Goal: Task Accomplishment & Management: Complete application form

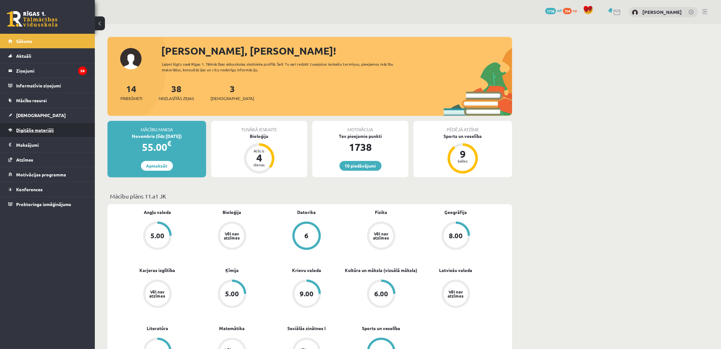
click at [45, 133] on link "Digitālie materiāli" at bounding box center [47, 130] width 79 height 15
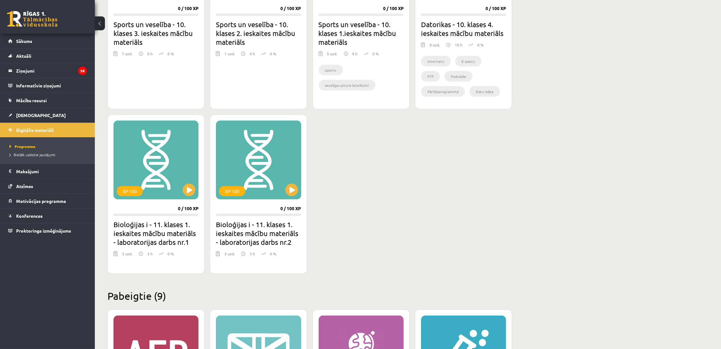
scroll to position [474, 0]
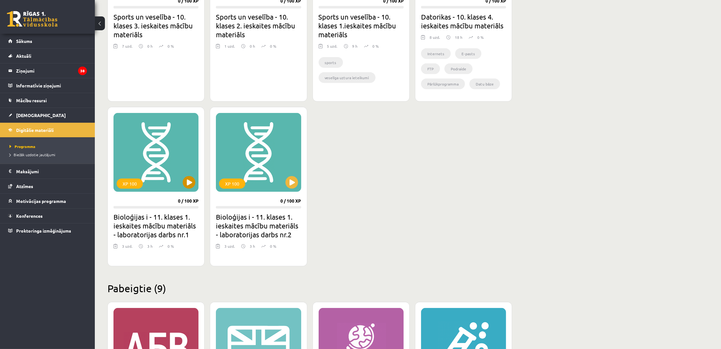
click at [195, 190] on div "XP 100" at bounding box center [155, 152] width 85 height 79
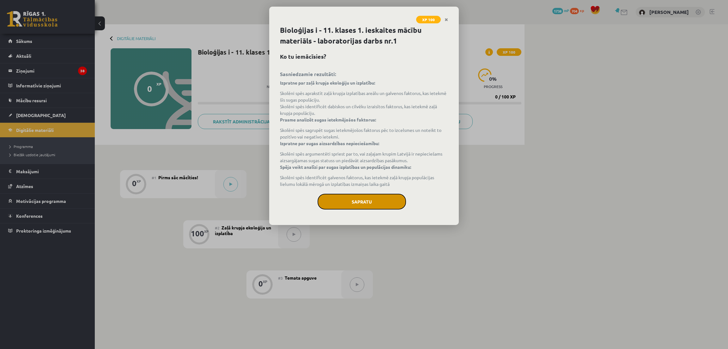
click at [376, 209] on button "Sapratu" at bounding box center [362, 202] width 88 height 16
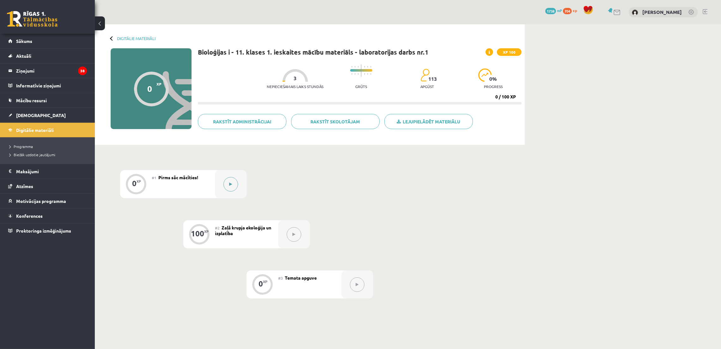
click at [226, 188] on button at bounding box center [230, 184] width 15 height 15
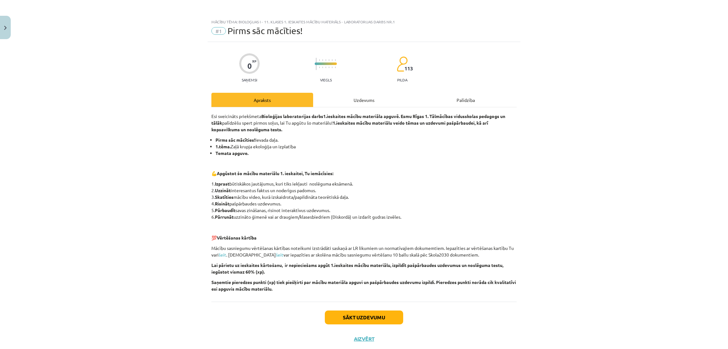
scroll to position [16, 0]
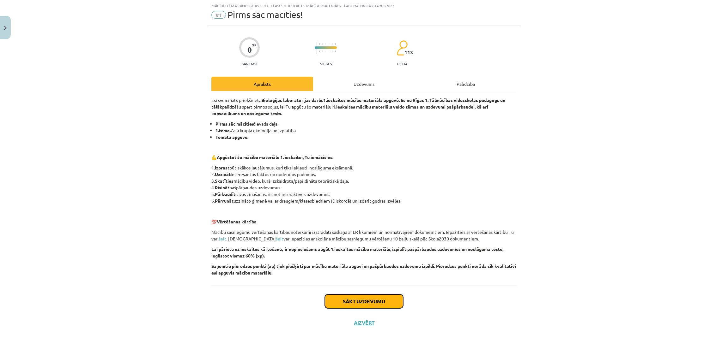
click at [369, 306] on button "Sākt uzdevumu" at bounding box center [364, 302] width 78 height 14
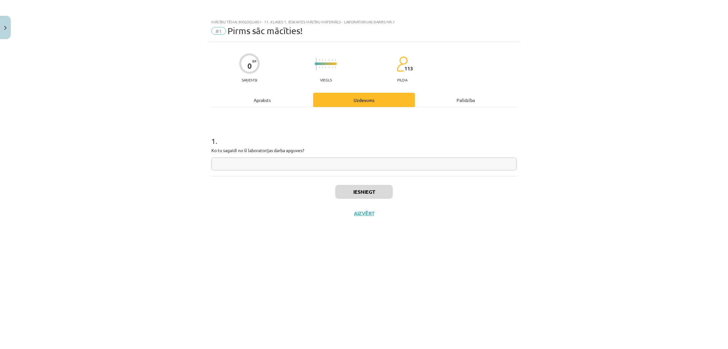
scroll to position [0, 0]
click at [270, 164] on input "text" at bounding box center [363, 164] width 305 height 13
type input "**********"
click at [344, 192] on button "Iesniegt" at bounding box center [363, 192] width 57 height 14
click at [352, 218] on button "Nākamā nodarbība" at bounding box center [364, 217] width 62 height 15
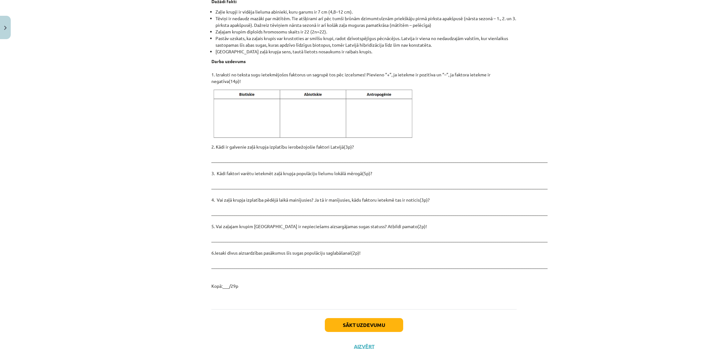
scroll to position [780, 0]
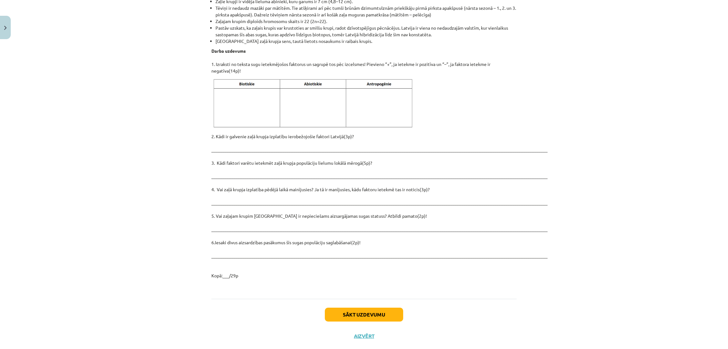
click at [217, 133] on p "2. Kādi ir galvenie zaļā krupja izplatību ierobežojošie faktori Latvijā(3p)? __…" at bounding box center [363, 206] width 305 height 146
click at [227, 137] on p "2. Kādi ir galvenie zaļā krupja izplatību ierobežojošie faktori Latvijā(3p)? __…" at bounding box center [363, 206] width 305 height 146
click at [245, 83] on img at bounding box center [313, 103] width 205 height 51
click at [337, 308] on button "Sākt uzdevumu" at bounding box center [364, 315] width 78 height 14
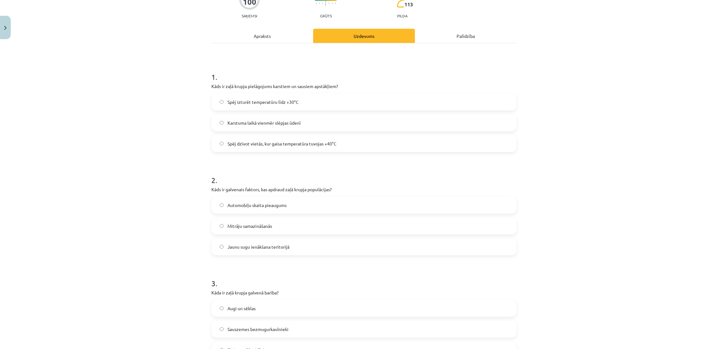
scroll to position [0, 0]
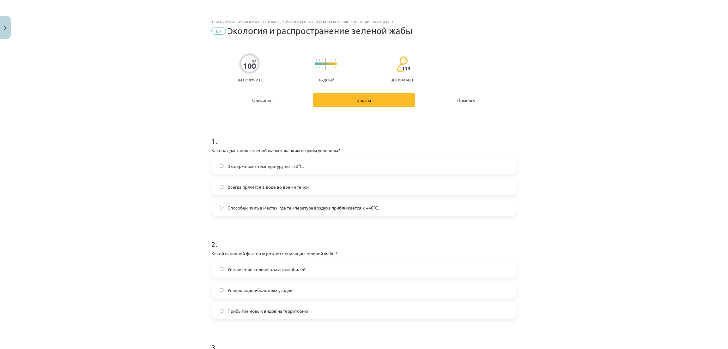
click at [579, 205] on div "Тема урока: Биология I - 11 класс, 1-й контрольный материал - лабораторная рабо…" at bounding box center [364, 174] width 728 height 349
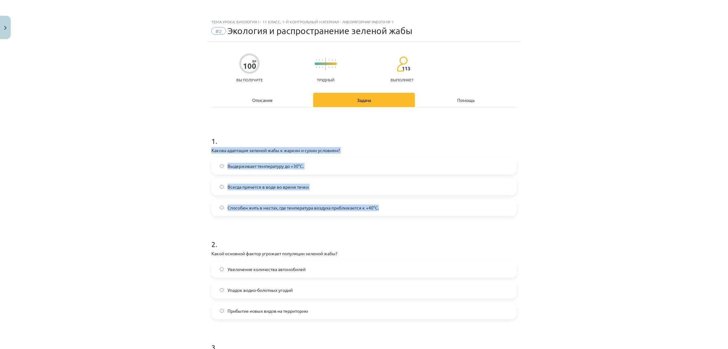
drag, startPoint x: 203, startPoint y: 149, endPoint x: 379, endPoint y: 207, distance: 184.9
click at [379, 207] on div "Тема урока: Биология I - 11 класс, 1-й контрольный материал - лабораторная рабо…" at bounding box center [364, 174] width 728 height 349
copy div "Какова адаптация зеленой жабы к жарким и сухим условиям? Выдерживает температур…"
click at [142, 165] on div "Тема урока: Биология I - 11 класс, 1-й контрольный материал - лабораторная рабо…" at bounding box center [364, 174] width 728 height 349
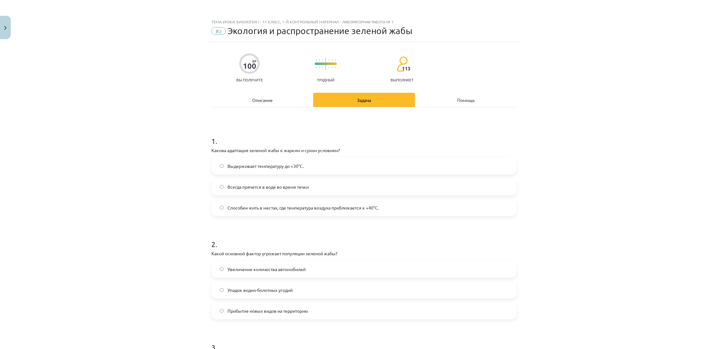
click at [244, 163] on span "Выдерживает температуру до +30°C." at bounding box center [265, 166] width 76 height 7
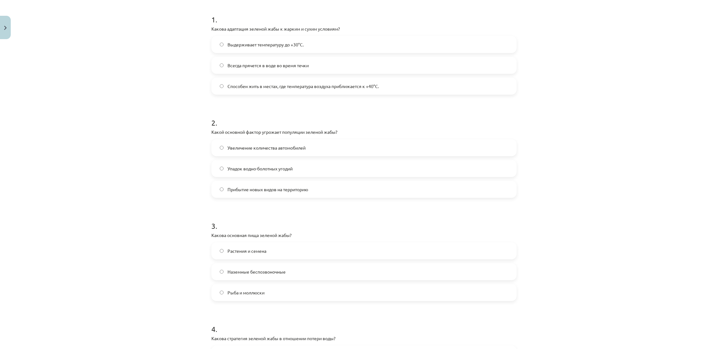
scroll to position [142, 0]
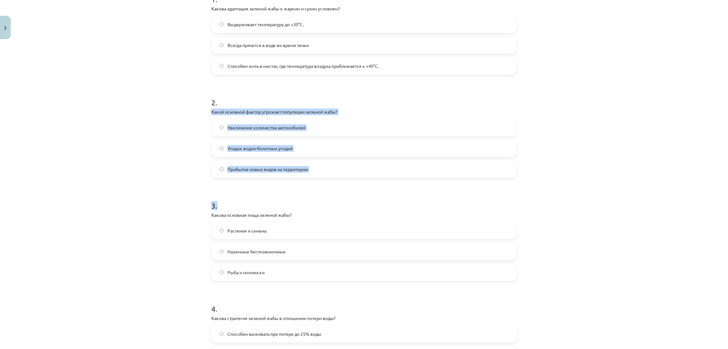
drag, startPoint x: 202, startPoint y: 109, endPoint x: 323, endPoint y: 178, distance: 139.8
click at [323, 178] on div "Тема урока: Биология I - 11 класс, 1-й контрольный материал - лабораторная рабо…" at bounding box center [364, 174] width 728 height 349
click at [143, 148] on div "Тема урока: Биология I - 11 класс, 1-й контрольный материал - лабораторная рабо…" at bounding box center [364, 174] width 728 height 349
drag, startPoint x: 205, startPoint y: 110, endPoint x: 305, endPoint y: 151, distance: 107.7
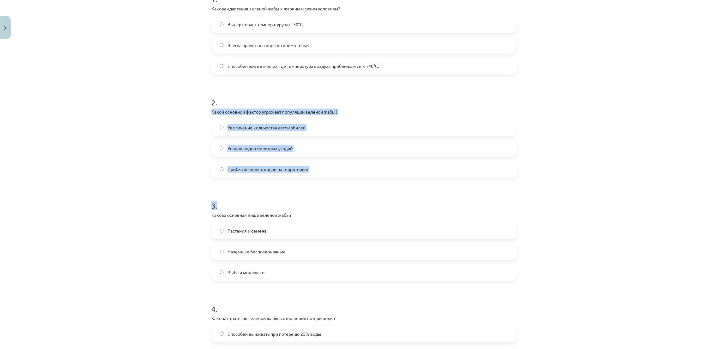
click at [183, 126] on div "Тема урока: Биология I - 11 класс, 1-й контрольный материал - лабораторная рабо…" at bounding box center [364, 174] width 728 height 349
drag, startPoint x: 203, startPoint y: 110, endPoint x: 349, endPoint y: 163, distance: 155.6
click at [349, 163] on div "Тема урока: Биология I - 11 класс, 1-й контрольный материал - лабораторная рабо…" at bounding box center [364, 174] width 728 height 349
copy div "Какой основной фактор угрожает популяции зеленой жабы? Увеличение количества ав…"
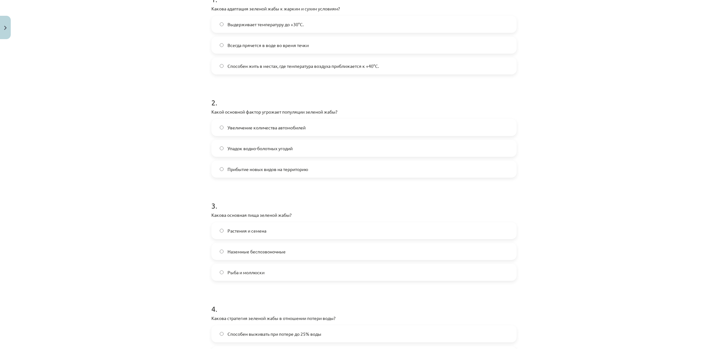
click at [153, 103] on div "Тема урока: Биология I - 11 класс, 1-й контрольный материал - лабораторная рабо…" at bounding box center [364, 174] width 728 height 349
click at [238, 154] on label "Упадок водно-болотных угодий" at bounding box center [364, 149] width 304 height 16
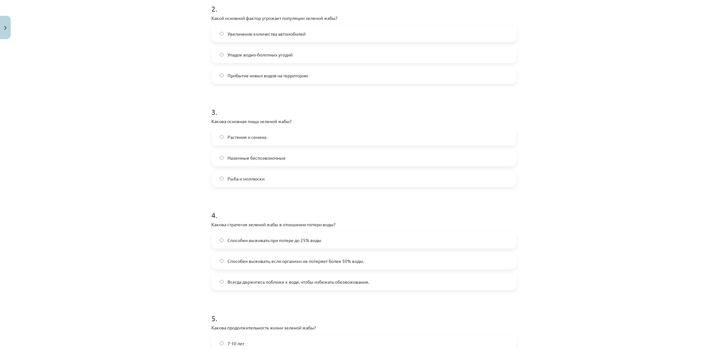
scroll to position [237, 0]
drag, startPoint x: 205, startPoint y: 120, endPoint x: 290, endPoint y: 169, distance: 98.2
copy div "Какова основная пища зеленой жабы? Растения и семена Наземные беспозвоночные Ры…"
click at [153, 130] on div "Тема урока: Биология I - 11 класс, 1-й контрольный материал - лабораторная рабо…" at bounding box center [364, 174] width 728 height 349
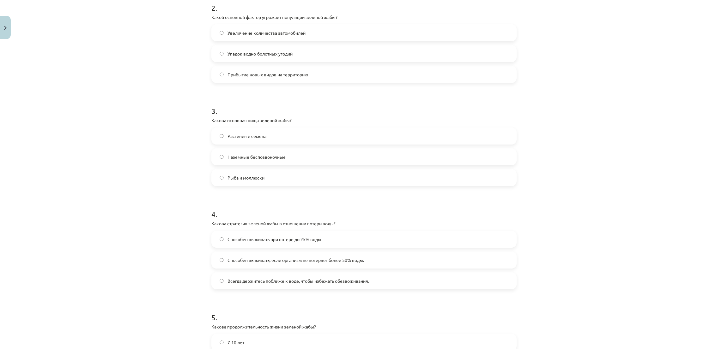
drag, startPoint x: 253, startPoint y: 159, endPoint x: 249, endPoint y: 157, distance: 4.7
click at [253, 159] on span "Наземные беспозвоночные" at bounding box center [256, 157] width 58 height 7
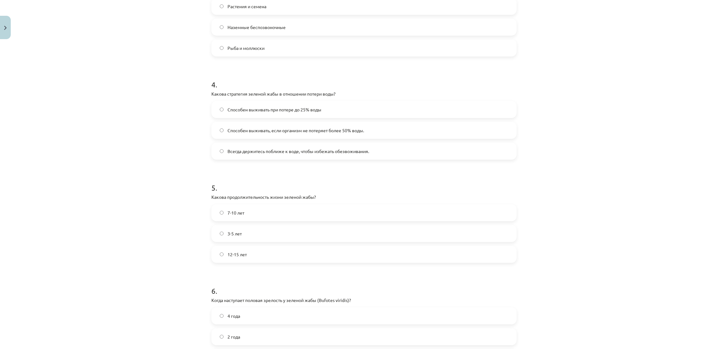
scroll to position [379, 0]
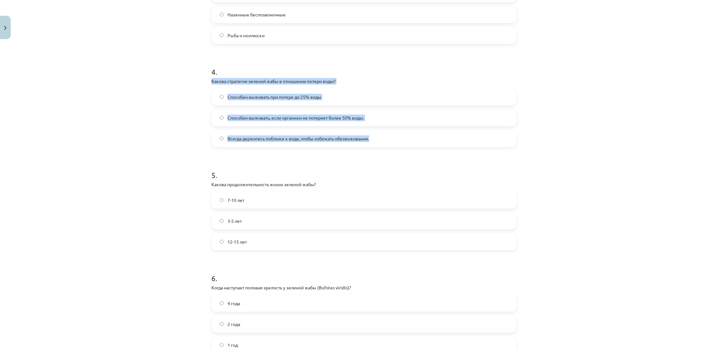
drag, startPoint x: 207, startPoint y: 77, endPoint x: 374, endPoint y: 135, distance: 176.4
click at [374, 135] on div "100 XP Вы получите Трудный 113 выполняет Описание Задача Помощь 1 . Какова адап…" at bounding box center [364, 244] width 313 height 1162
copy div "Какова стратегия зеленой жабы в отношении потери воды? Способен выживать при по…"
click at [128, 80] on div "Тема урока: Биология I - 11 класс, 1-й контрольный материал - лабораторная рабо…" at bounding box center [364, 174] width 728 height 349
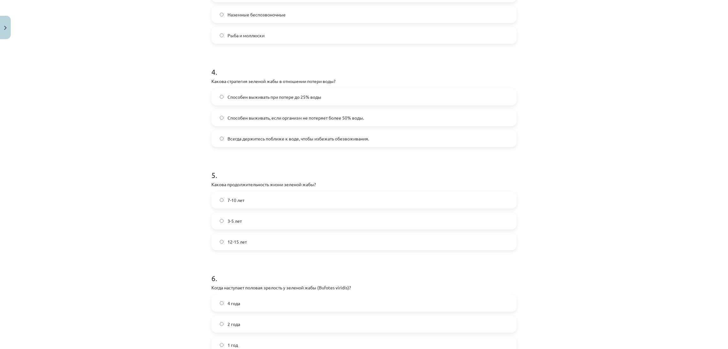
click at [220, 95] on label "Способен выживать при потере до 25% воды" at bounding box center [364, 97] width 304 height 16
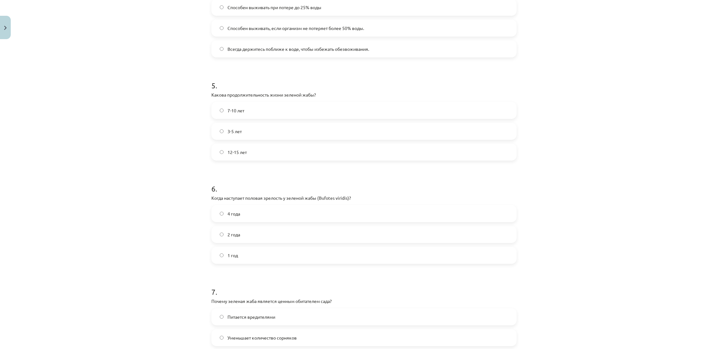
scroll to position [474, 0]
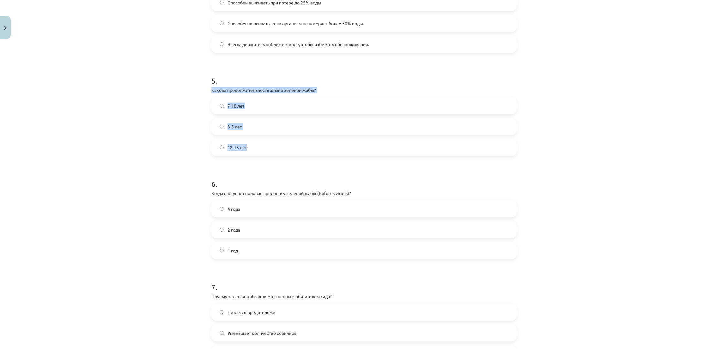
drag, startPoint x: 201, startPoint y: 93, endPoint x: 293, endPoint y: 140, distance: 103.6
click at [293, 140] on div "Тема урока: Биология I - 11 класс, 1-й контрольный материал - лабораторная рабо…" at bounding box center [364, 174] width 728 height 349
copy div "Какова продолжительность жизни зеленой жабы? 7-10 лет 3-5 лет 12-15 лет"
click at [145, 142] on div "Тема урока: Биология I - 11 класс, 1-й контрольный материал - лабораторная рабо…" at bounding box center [364, 174] width 728 height 349
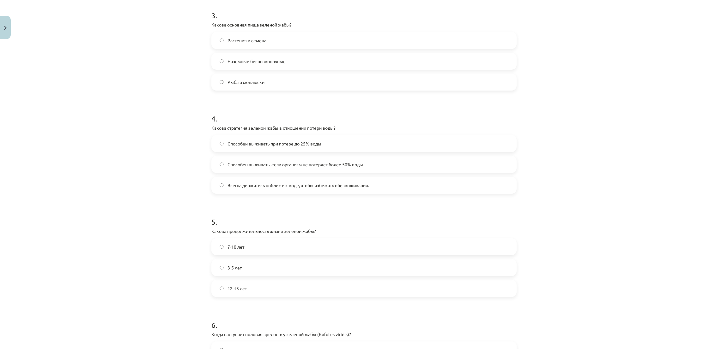
scroll to position [332, 0]
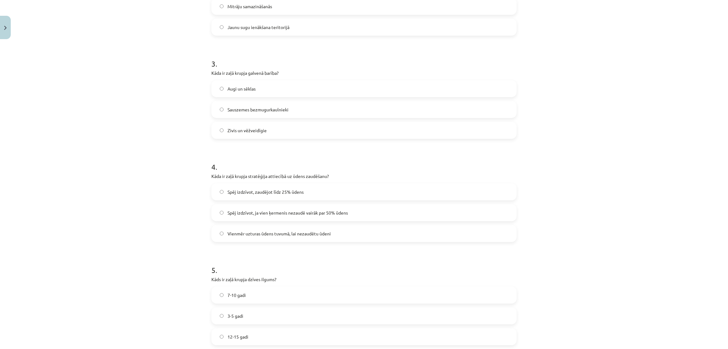
click at [586, 115] on div "Mācību tēma: Bioloģijas i - 11. klases 1. ieskaites mācību materiāls - laborato…" at bounding box center [364, 174] width 728 height 349
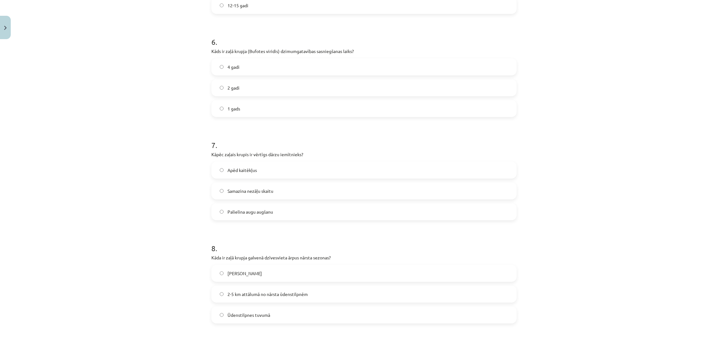
scroll to position [568, 0]
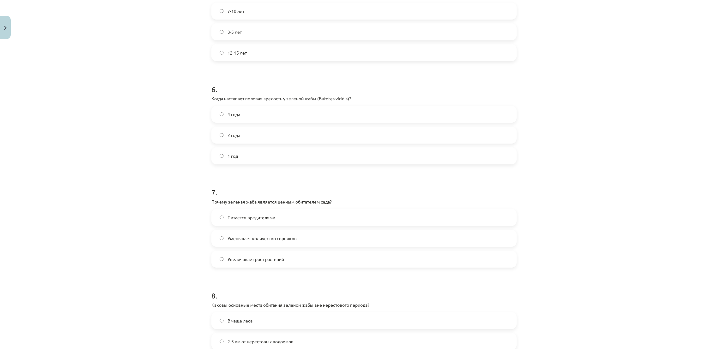
drag, startPoint x: 613, startPoint y: 60, endPoint x: 525, endPoint y: 61, distance: 87.2
click at [613, 60] on div "Тема урока: Биология I - 11 класс, 1-й контрольный материал - лабораторная рабо…" at bounding box center [364, 174] width 728 height 349
drag, startPoint x: 202, startPoint y: 97, endPoint x: 244, endPoint y: 153, distance: 70.6
click at [244, 153] on div "Тема урока: Биология I - 11 класс, 1-й контрольный материал - лабораторная рабо…" at bounding box center [364, 174] width 728 height 349
copy div "Когда наступает половая зрелость у зеленой жабы (Bufotes viridis)? 4 года 2 год…"
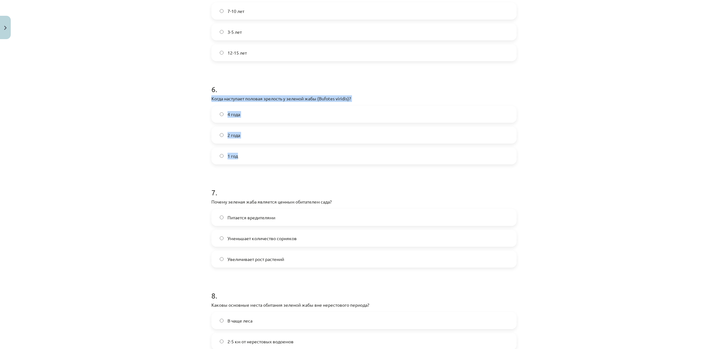
drag, startPoint x: 148, startPoint y: 143, endPoint x: 193, endPoint y: 145, distance: 44.3
click at [149, 142] on div "Тема урока: Биология I - 11 класс, 1-й контрольный материал - лабораторная рабо…" at bounding box center [364, 174] width 728 height 349
click at [245, 140] on label "2 года" at bounding box center [364, 135] width 304 height 16
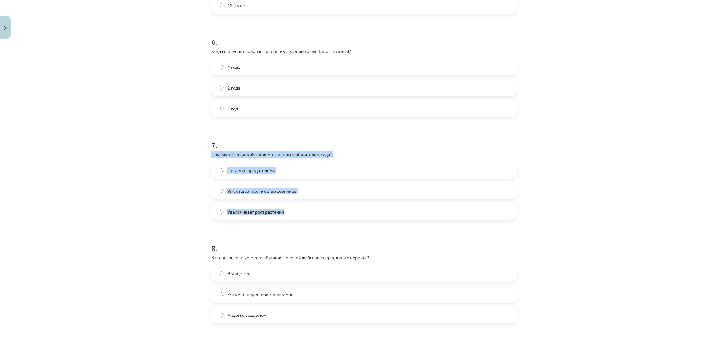
drag, startPoint x: 206, startPoint y: 152, endPoint x: 301, endPoint y: 190, distance: 102.4
click at [301, 204] on div "100 XP Вы получите Трудный 113 выполняет Описание Задача Помощь 1 . Какова адап…" at bounding box center [364, 7] width 313 height 1162
copy div "Почему зеленая жаба является ценным обитателем сада? Питается вредителями Умень…"
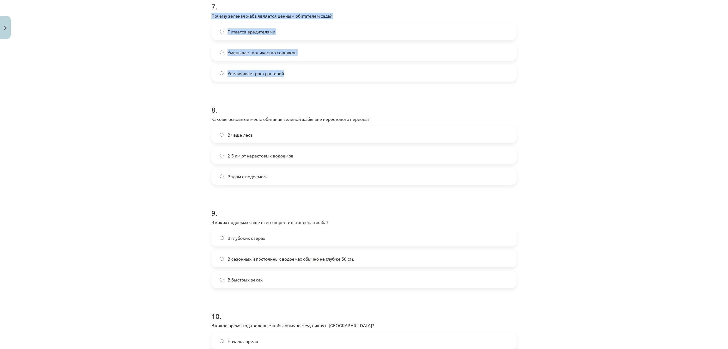
scroll to position [758, 0]
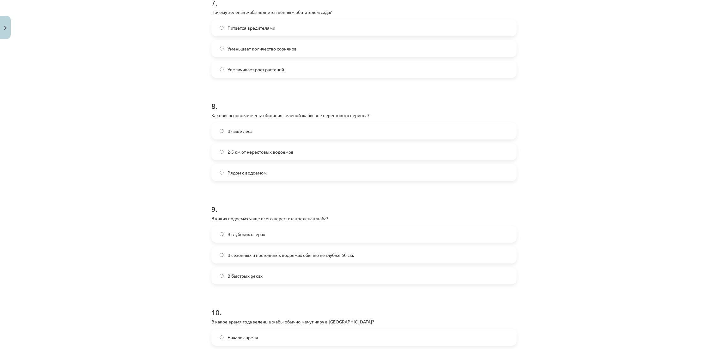
click at [157, 90] on div "Тема урока: Биология I - 11 класс, 1-й контрольный материал - лабораторная рабо…" at bounding box center [364, 174] width 728 height 349
click at [227, 24] on label "Питается вредителями" at bounding box center [364, 28] width 304 height 16
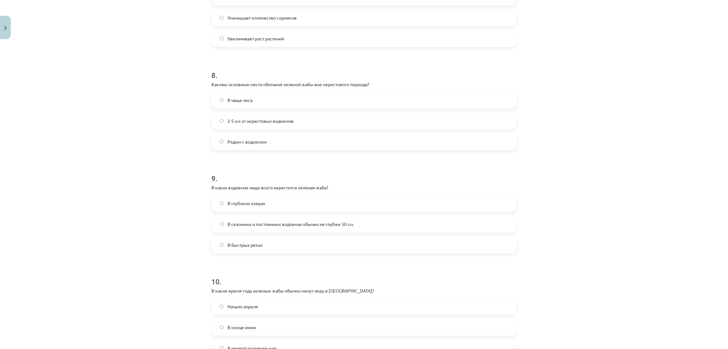
scroll to position [806, 0]
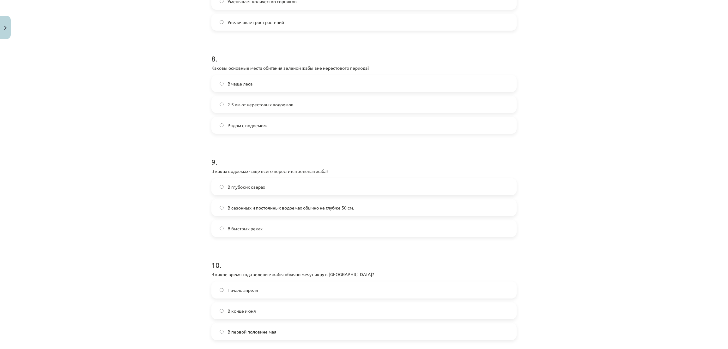
click at [241, 108] on label "2-5 км от нерестовых водоемов" at bounding box center [364, 105] width 304 height 16
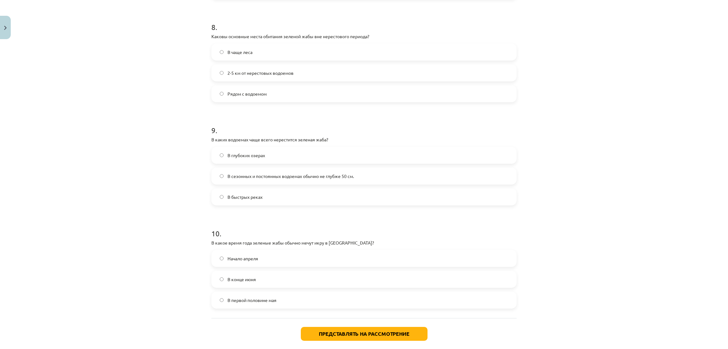
scroll to position [870, 0]
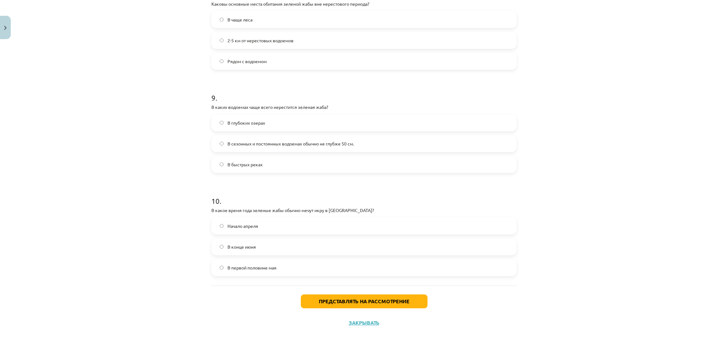
click at [219, 139] on label "В сезонных и постоянных водоемах обычно не глубже 50 см." at bounding box center [364, 144] width 304 height 16
click at [216, 221] on label "Начало апреля" at bounding box center [364, 226] width 304 height 16
click at [324, 306] on button "Представлять на рассмотрение" at bounding box center [364, 302] width 127 height 14
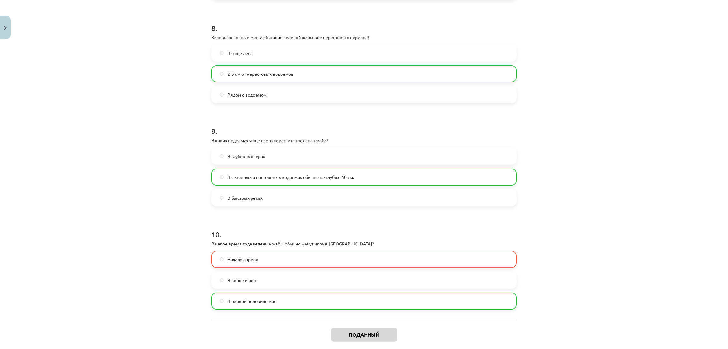
scroll to position [890, 0]
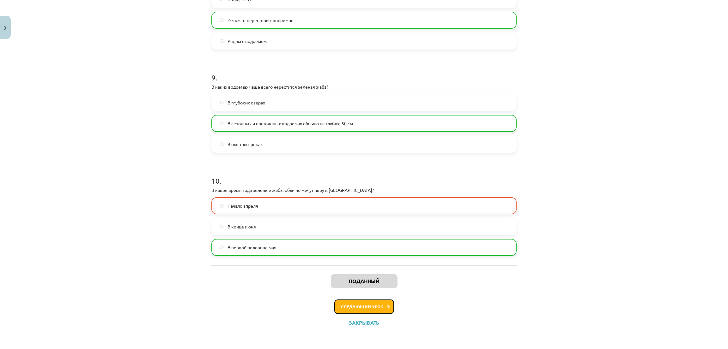
click at [354, 306] on font "Следующий урок" at bounding box center [362, 306] width 42 height 5
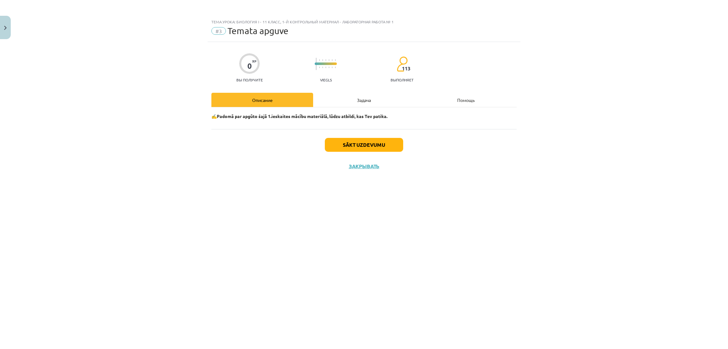
scroll to position [0, 0]
click at [346, 141] on button "Начать задачу" at bounding box center [364, 145] width 77 height 14
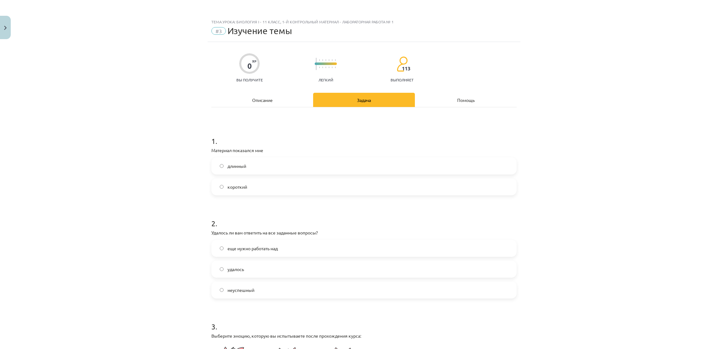
click at [232, 193] on label "короткий" at bounding box center [364, 187] width 304 height 16
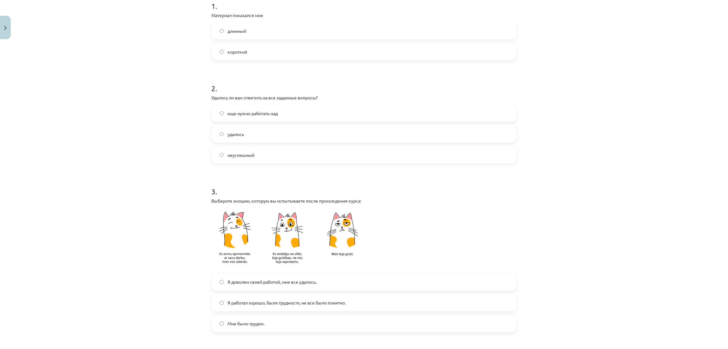
scroll to position [142, 0]
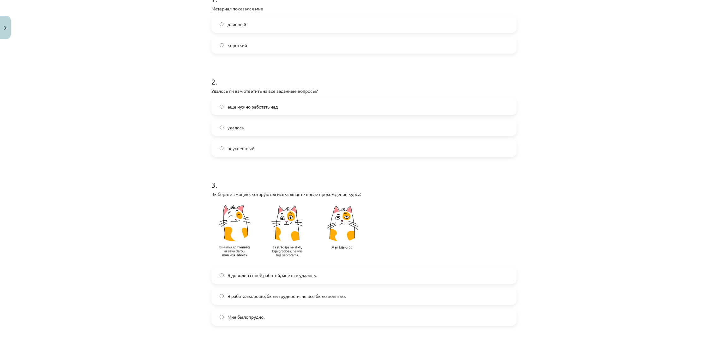
click at [255, 100] on label "еще нужно работать над" at bounding box center [364, 107] width 304 height 16
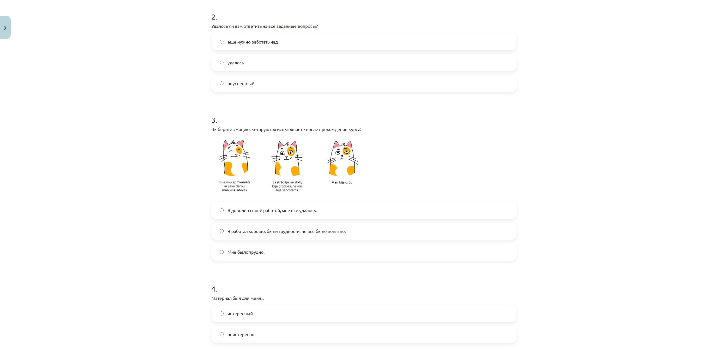
scroll to position [237, 0]
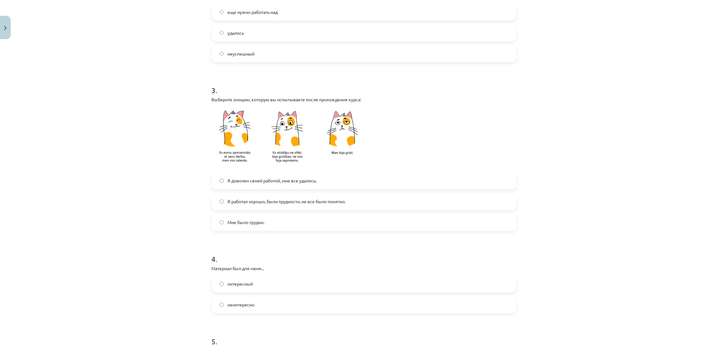
click at [288, 197] on label "Я работал хорошо, были трудности, не все было понятно." at bounding box center [364, 202] width 304 height 16
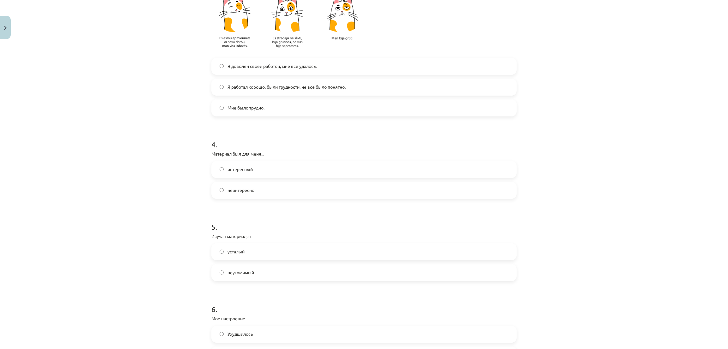
scroll to position [379, 0]
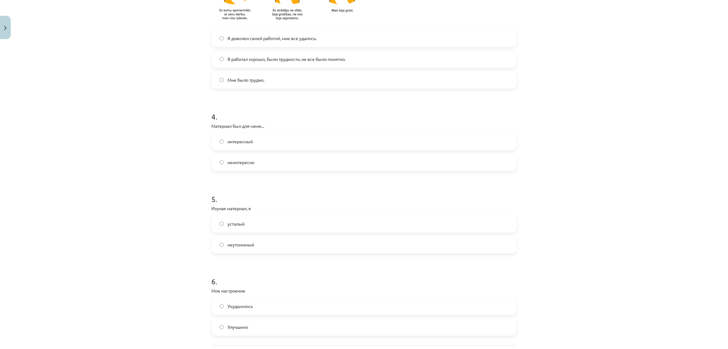
click at [220, 143] on label "интересный" at bounding box center [364, 142] width 304 height 16
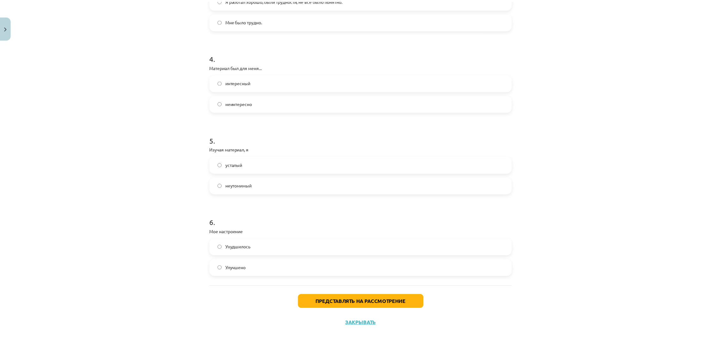
scroll to position [439, 0]
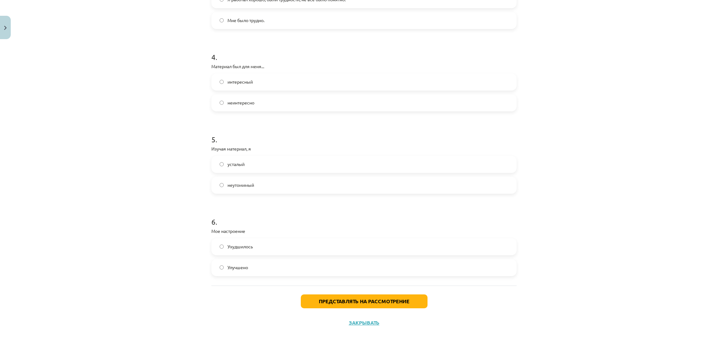
click at [219, 188] on label "неутомимый" at bounding box center [364, 186] width 304 height 16
drag, startPoint x: 217, startPoint y: 262, endPoint x: 294, endPoint y: 292, distance: 82.7
click at [218, 262] on label "Улучшено" at bounding box center [364, 268] width 304 height 16
click at [307, 297] on button "Представлять на рассмотрение" at bounding box center [364, 302] width 127 height 14
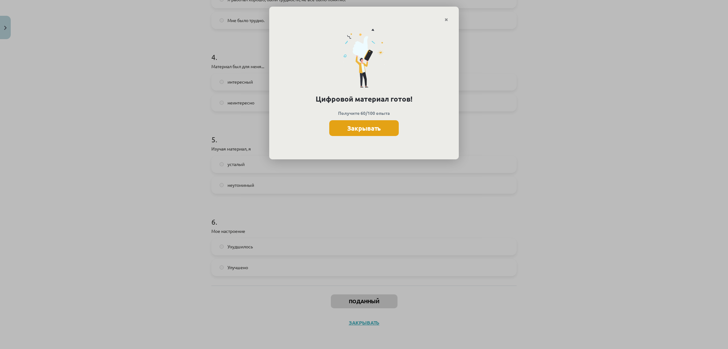
click at [361, 130] on font "Закрывать" at bounding box center [363, 128] width 33 height 8
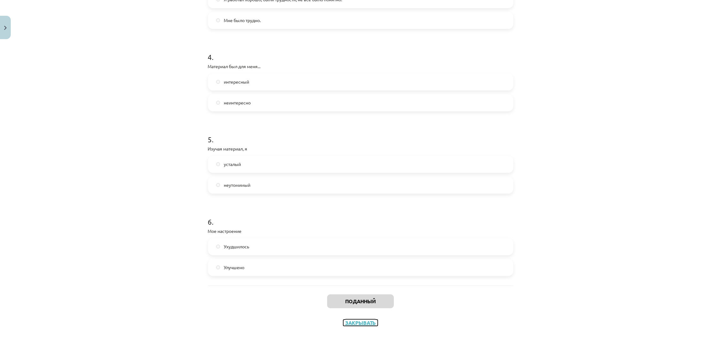
click at [369, 320] on button "Закрывать" at bounding box center [360, 323] width 34 height 6
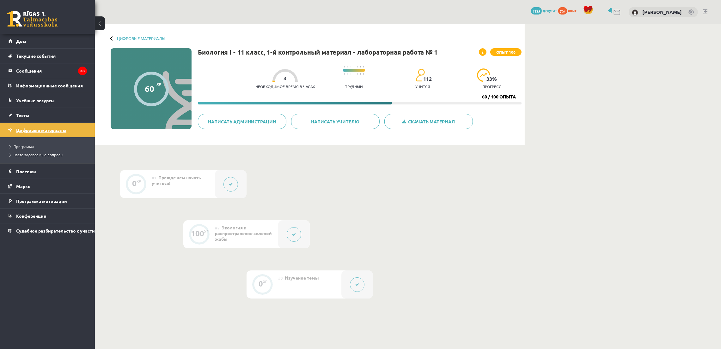
click at [36, 132] on font "Цифровые материалы" at bounding box center [41, 130] width 50 height 6
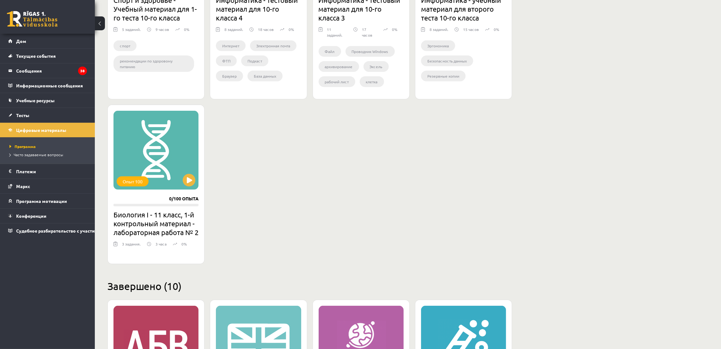
scroll to position [521, 0]
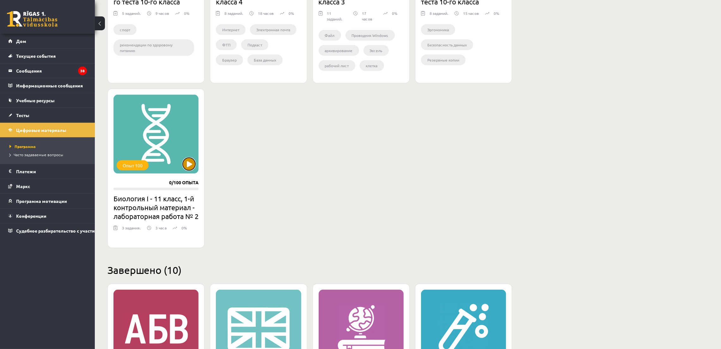
click at [183, 165] on button at bounding box center [189, 164] width 13 height 13
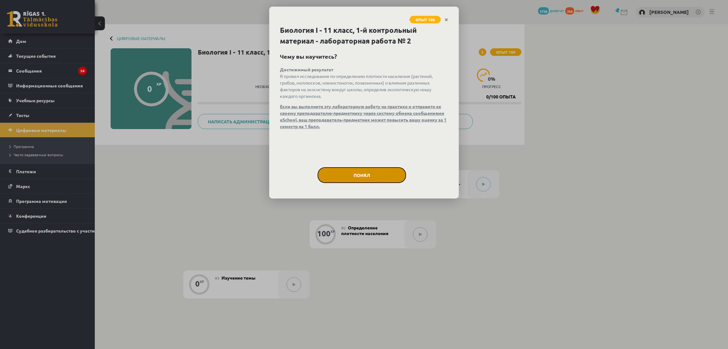
click at [320, 174] on button "Понял" at bounding box center [362, 175] width 88 height 16
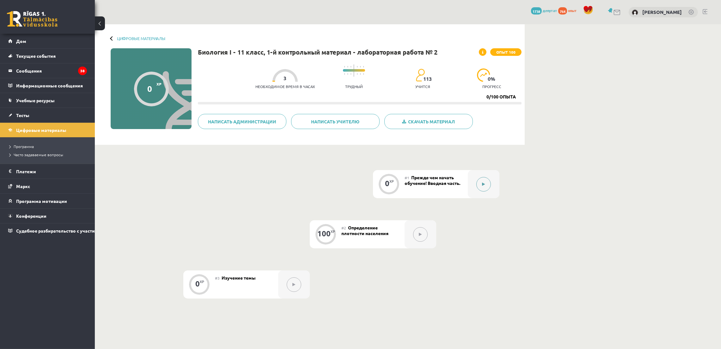
click at [480, 186] on button at bounding box center [483, 184] width 15 height 15
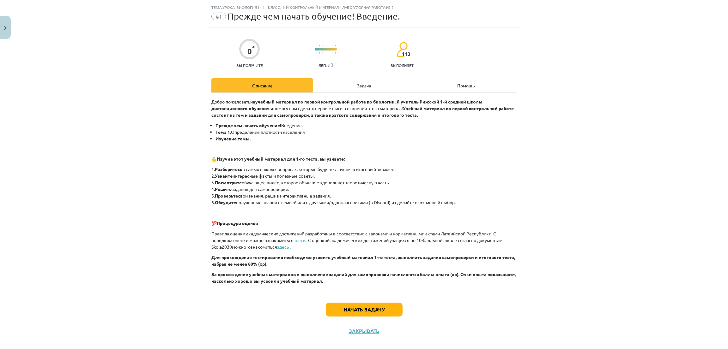
scroll to position [23, 0]
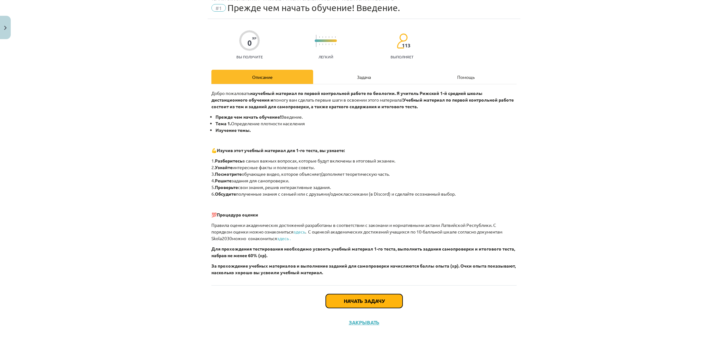
click at [344, 298] on font "Начать задачу" at bounding box center [364, 301] width 41 height 7
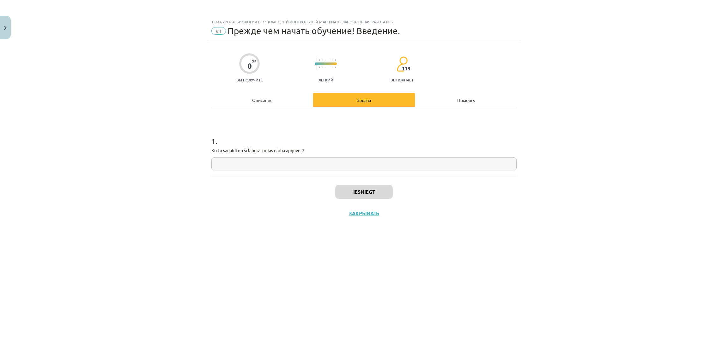
scroll to position [0, 0]
click at [280, 158] on input "text" at bounding box center [363, 164] width 305 height 13
type input "**********"
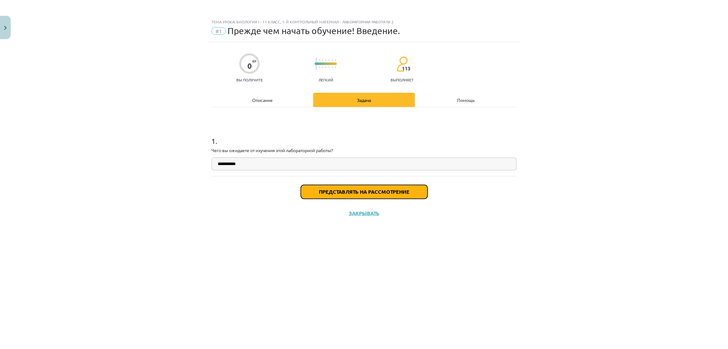
click at [405, 188] on button "Представлять на рассмотрение" at bounding box center [364, 192] width 127 height 14
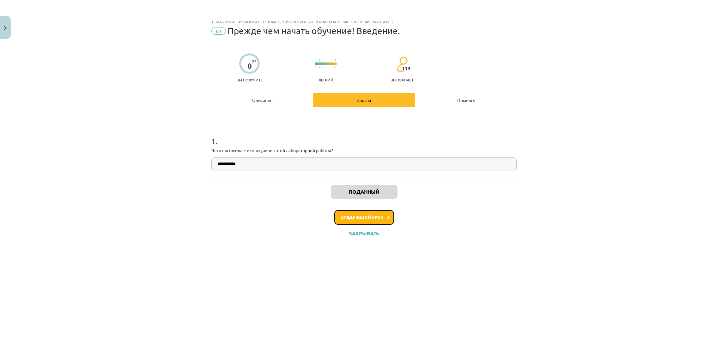
click at [369, 215] on font "Следующий урок" at bounding box center [362, 217] width 42 height 5
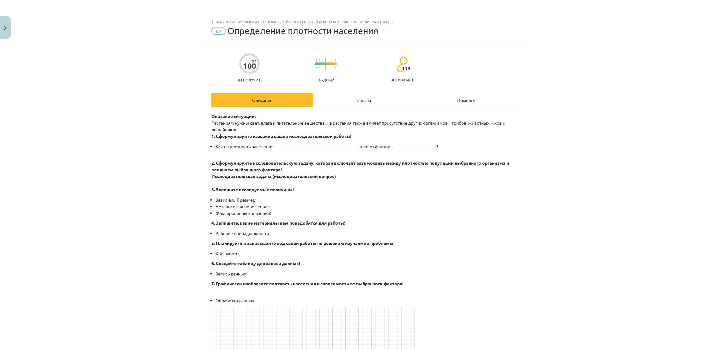
click at [357, 97] on font "Задача" at bounding box center [364, 100] width 14 height 6
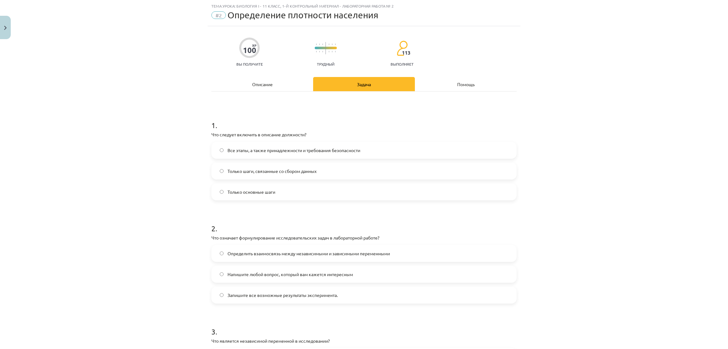
click at [244, 84] on div "Описание" at bounding box center [262, 84] width 102 height 14
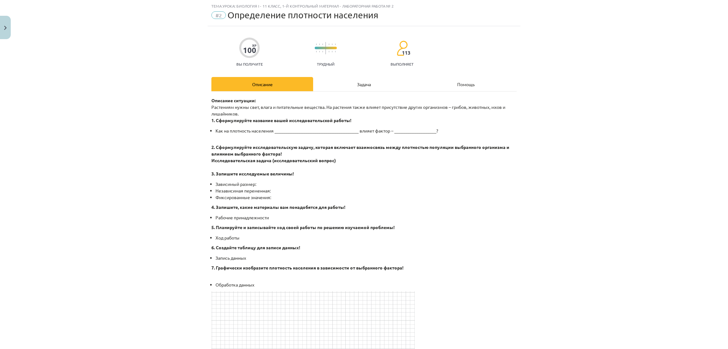
click at [357, 86] on font "Задача" at bounding box center [364, 85] width 14 height 6
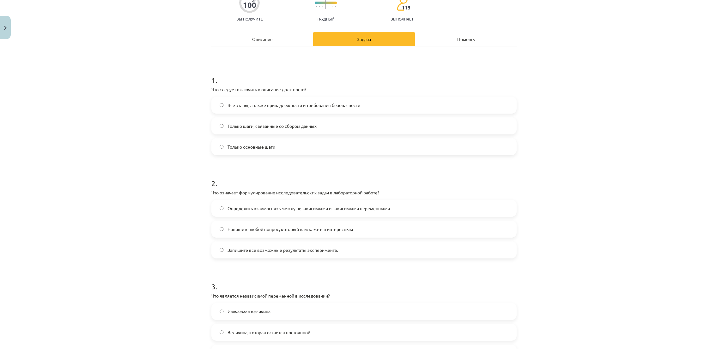
scroll to position [0, 0]
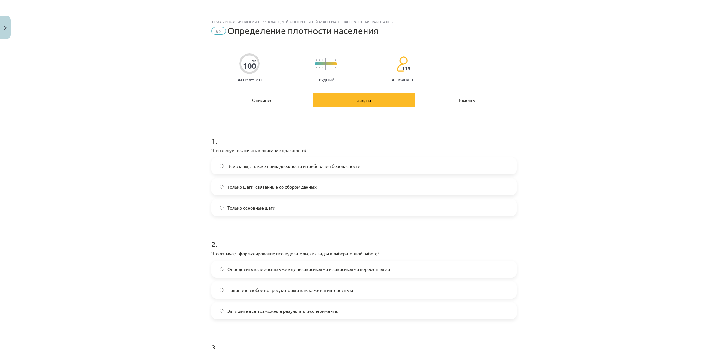
click at [253, 95] on div "Описание" at bounding box center [262, 100] width 102 height 14
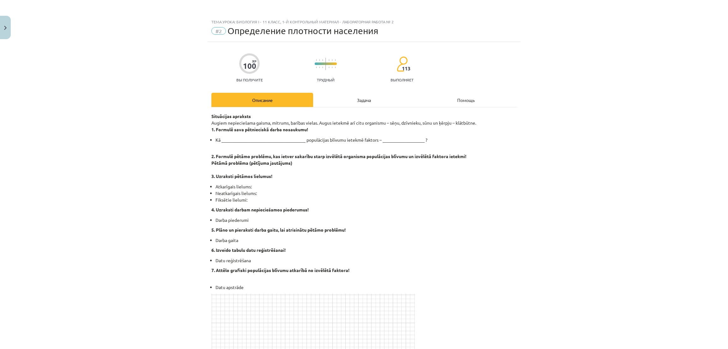
scroll to position [16, 0]
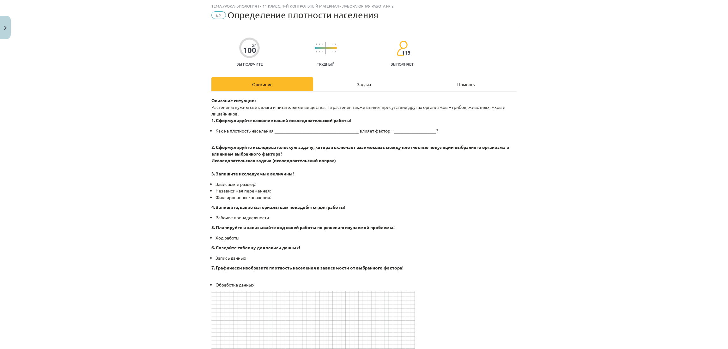
click at [348, 82] on div "Задача" at bounding box center [364, 84] width 102 height 14
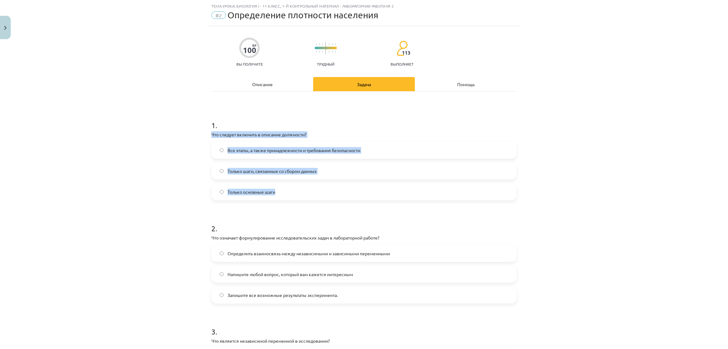
drag, startPoint x: 207, startPoint y: 135, endPoint x: 323, endPoint y: 185, distance: 126.2
copy div "Что следует включить в описание должности? Все этапы, а также принадлежности и …"
click at [161, 168] on div "Тема урока: Биология I - 11 класс, 1-й контрольный материал - лабораторная рабо…" at bounding box center [364, 174] width 728 height 349
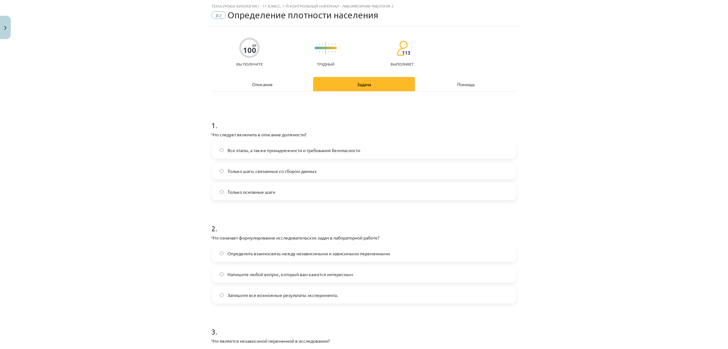
click at [222, 151] on label "Все этапы, а также принадлежности и требования безопасности" at bounding box center [364, 150] width 304 height 16
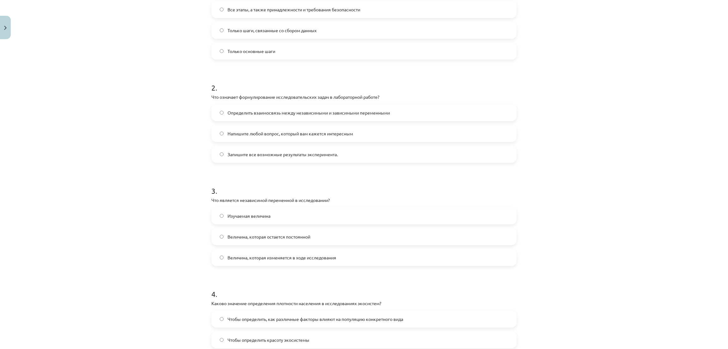
scroll to position [158, 0]
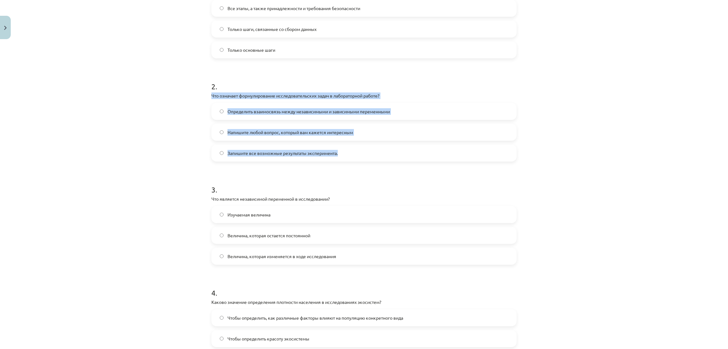
drag, startPoint x: 202, startPoint y: 95, endPoint x: 365, endPoint y: 154, distance: 173.4
click at [365, 154] on div "Тема урока: Биология I - 11 класс, 1-й контрольный материал - лабораторная рабо…" at bounding box center [364, 174] width 728 height 349
copy div "Что означает формулирование исследовательских задач в лабораторной работе? Опре…"
click at [134, 131] on div "Тема урока: Биология I - 11 класс, 1-й контрольный материал - лабораторная рабо…" at bounding box center [364, 174] width 728 height 349
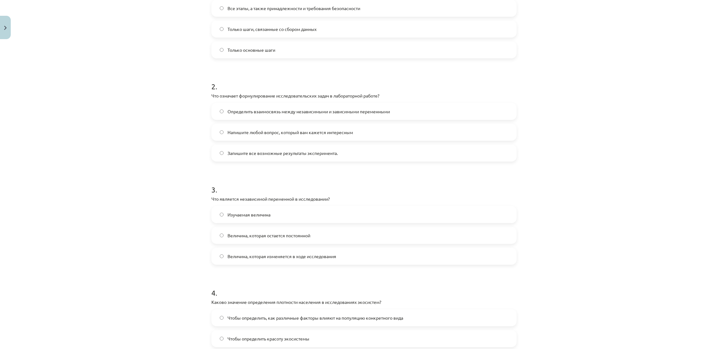
scroll to position [253, 0]
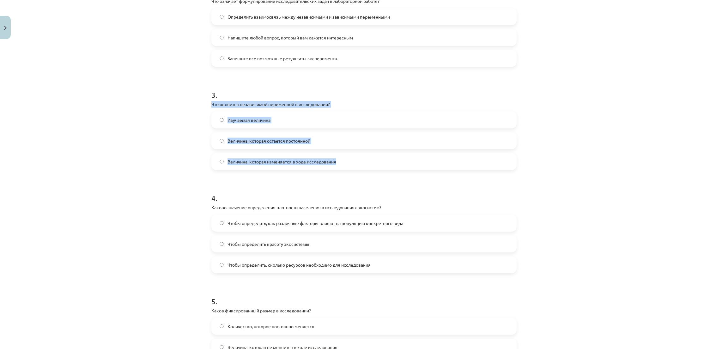
drag, startPoint x: 206, startPoint y: 104, endPoint x: 338, endPoint y: 156, distance: 142.4
copy div "Что является независимой переменной в исследовании? Изучаемая величина Величина…"
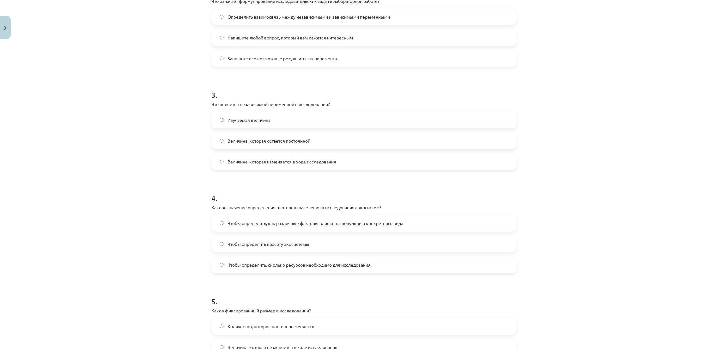
click at [124, 84] on div "Тема урока: Биология I - 11 класс, 1-й контрольный материал - лабораторная рабо…" at bounding box center [364, 174] width 728 height 349
click at [227, 142] on font "Величина, которая остается постоянной" at bounding box center [268, 141] width 83 height 6
click at [221, 158] on label "Величина, которая изменяется в ходе исследования" at bounding box center [364, 162] width 304 height 16
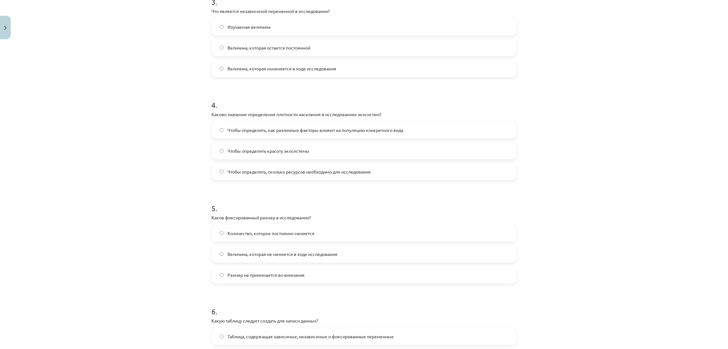
scroll to position [348, 0]
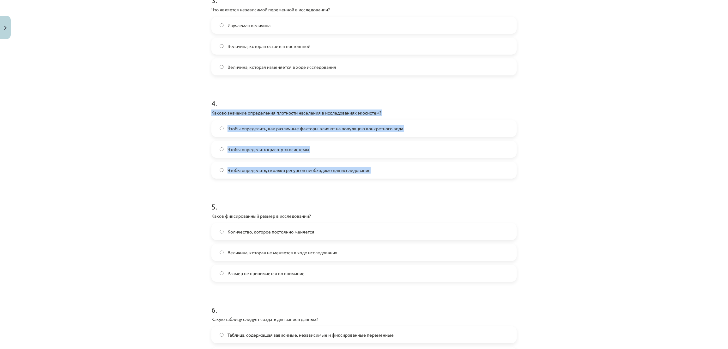
drag, startPoint x: 206, startPoint y: 110, endPoint x: 348, endPoint y: 132, distance: 144.3
click at [402, 162] on div "100 XP Вы получите Трудный 113 выполняет Описание Задача Помощь 1 . Что следует…" at bounding box center [364, 276] width 313 height 1162
copy div "Каково значение определения плотности населения в исследованиях экосистем? Чтоб…"
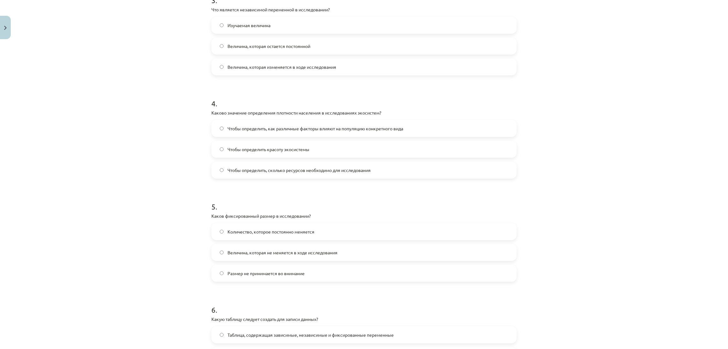
click at [169, 198] on div "Тема урока: Биология I - 11 класс, 1-й контрольный материал - лабораторная рабо…" at bounding box center [364, 174] width 728 height 349
click at [271, 128] on font "Чтобы определить, как различные факторы влияют на популяцию конкретного вида" at bounding box center [315, 129] width 176 height 6
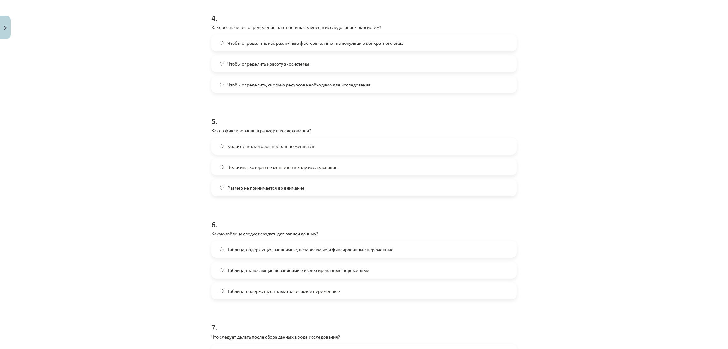
scroll to position [442, 0]
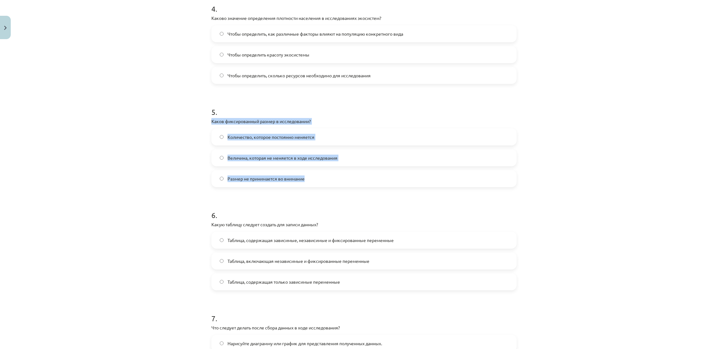
drag, startPoint x: 201, startPoint y: 117, endPoint x: 311, endPoint y: 180, distance: 127.2
click at [311, 180] on div "Тема урока: Биология I - 11 класс, 1-й контрольный материал - лабораторная рабо…" at bounding box center [364, 174] width 728 height 349
copy div "Каков фиксированный размер в исследовании? Количество, которое постоянно меняет…"
click at [131, 118] on div "Тема урока: Биология I - 11 класс, 1-й контрольный материал - лабораторная рабо…" at bounding box center [364, 174] width 728 height 349
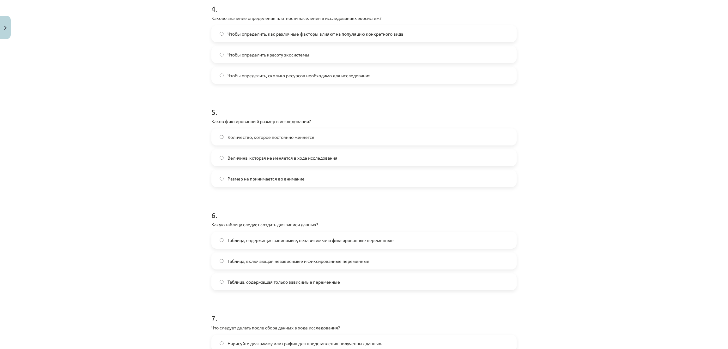
click at [228, 162] on label "Величина, которая не меняется в ходе исследования" at bounding box center [364, 158] width 304 height 16
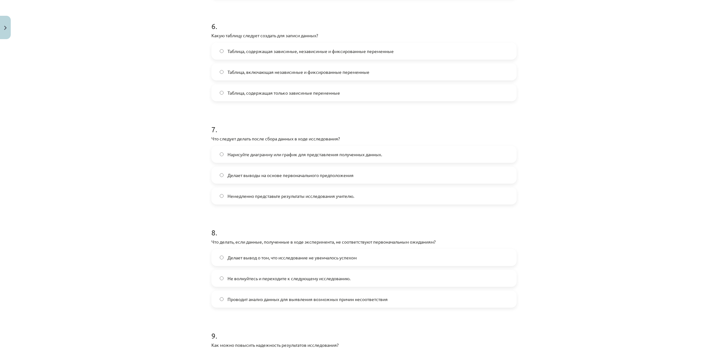
scroll to position [632, 0]
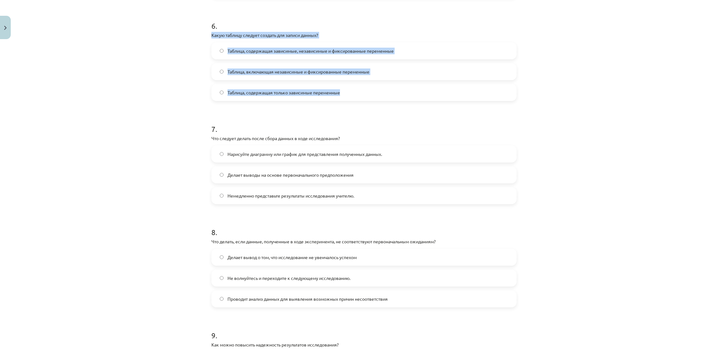
drag, startPoint x: 205, startPoint y: 34, endPoint x: 369, endPoint y: 84, distance: 171.7
copy div "Какую таблицу следует создать для записи данных? Таблица, содержащая зависимые,…"
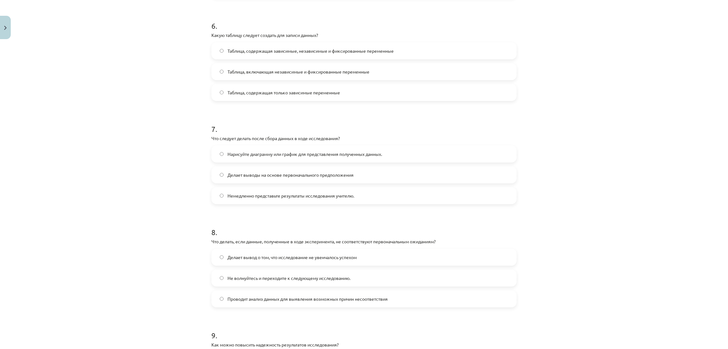
click at [135, 116] on div "Тема урока: Биология I - 11 класс, 1-й контрольный материал - лабораторная рабо…" at bounding box center [364, 174] width 728 height 349
click at [316, 49] on font "Таблица, содержащая зависимые, независимые и фиксированные переменные" at bounding box center [310, 51] width 166 height 6
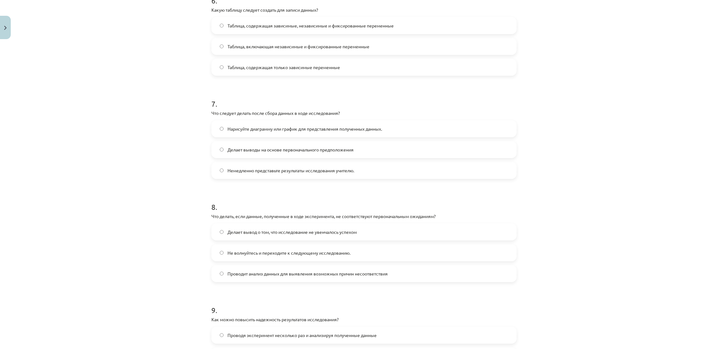
scroll to position [679, 0]
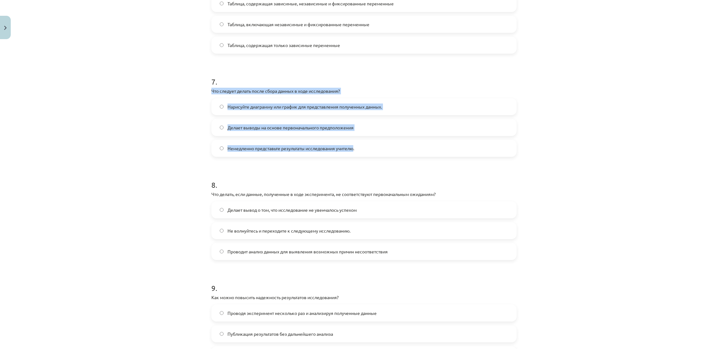
drag, startPoint x: 204, startPoint y: 88, endPoint x: 350, endPoint y: 138, distance: 155.2
copy div "Что следует делать после сбора данных в ходе исследования? Нарисуйте диаграмму …"
click at [116, 97] on div "Тема урока: Биология I - 11 класс, 1-й контрольный материал - лабораторная рабо…" at bounding box center [364, 174] width 728 height 349
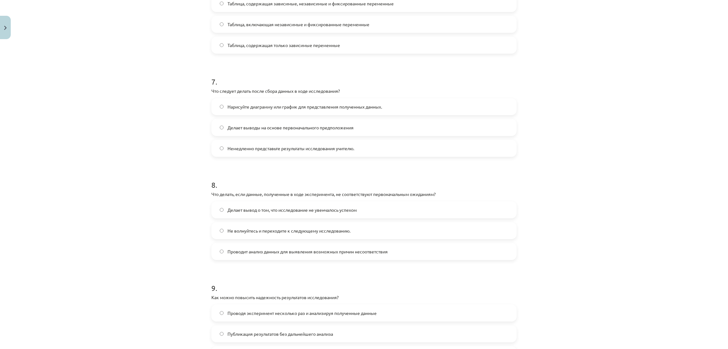
click at [252, 107] on font "Нарисуйте диаграмму или график для представления полученных данных." at bounding box center [304, 107] width 154 height 6
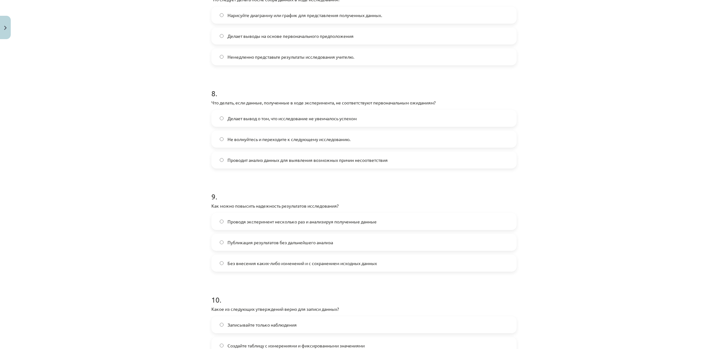
scroll to position [774, 0]
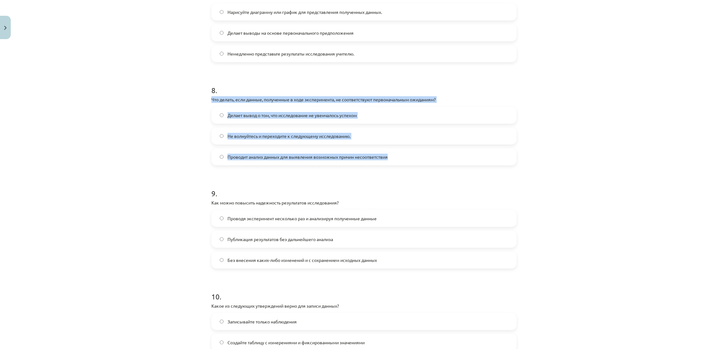
drag, startPoint x: 204, startPoint y: 98, endPoint x: 405, endPoint y: 154, distance: 207.8
copy div "Что делать, если данные, полученные в ходе эксперимента, не соответствуют перво…"
click at [142, 101] on div "Тема урока: Биология I - 11 класс, 1-й контрольный материал - лабораторная рабо…" at bounding box center [364, 174] width 728 height 349
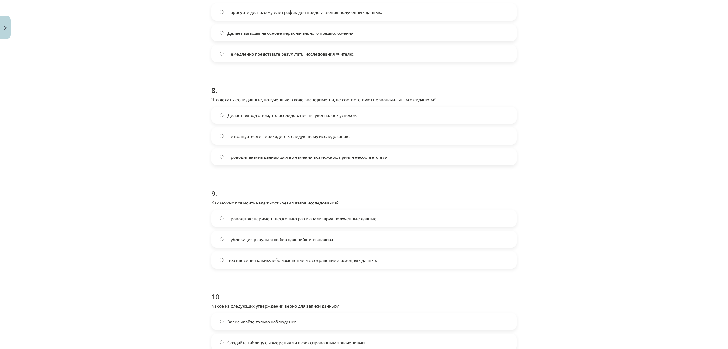
click at [227, 154] on font "Проводит анализ данных для выявления возможных причин несоответствия" at bounding box center [307, 157] width 160 height 6
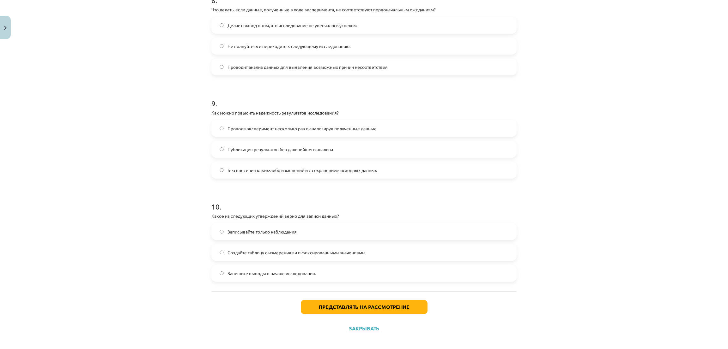
scroll to position [869, 0]
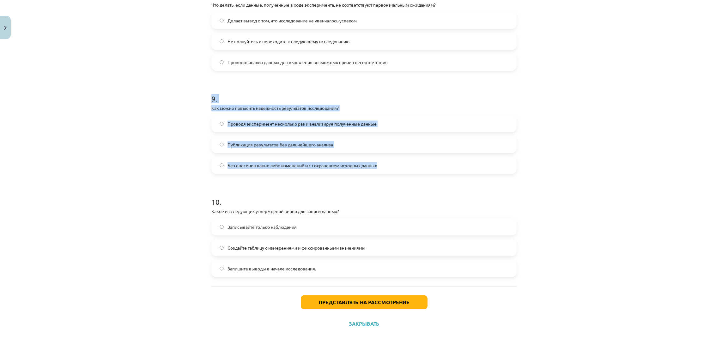
drag, startPoint x: 209, startPoint y: 101, endPoint x: 380, endPoint y: 170, distance: 184.0
click at [189, 117] on div "Тема урока: Биология I - 11 класс, 1-й контрольный материал - лабораторная рабо…" at bounding box center [364, 174] width 728 height 349
drag, startPoint x: 205, startPoint y: 109, endPoint x: 399, endPoint y: 168, distance: 203.0
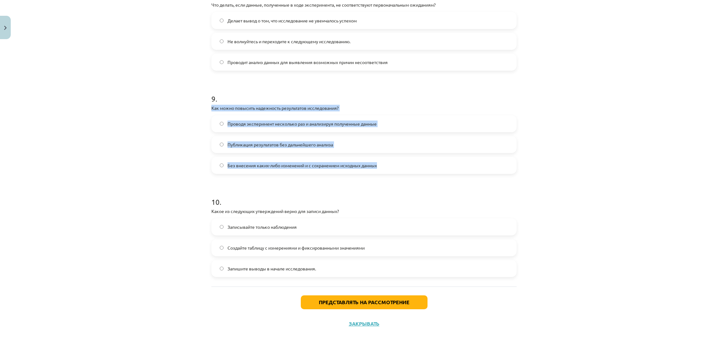
copy div "Как можно повысить надежность результатов исследования? Проводя эксперимент нес…"
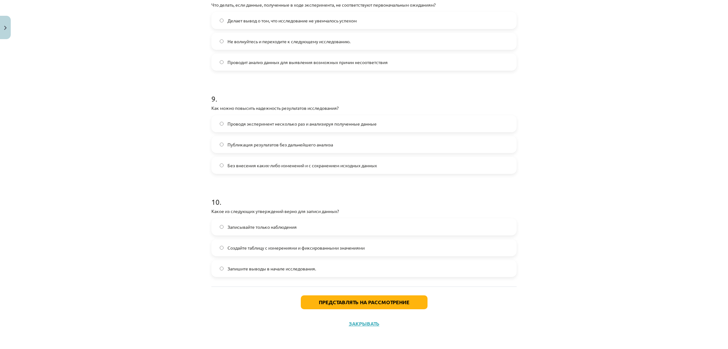
click at [137, 93] on div "Тема урока: Биология I - 11 класс, 1-й контрольный материал - лабораторная рабо…" at bounding box center [364, 174] width 728 height 349
click at [257, 127] on span "Проводя эксперимент несколько раз и анализируя полученные данные" at bounding box center [301, 124] width 149 height 7
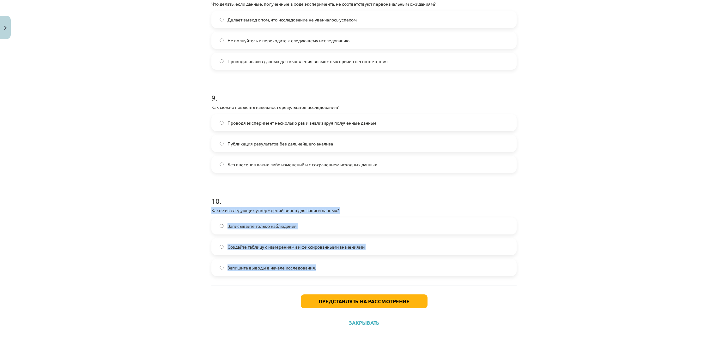
drag, startPoint x: 201, startPoint y: 206, endPoint x: 330, endPoint y: 267, distance: 143.3
click at [330, 267] on div "Тема урока: Биология I - 11 класс, 1-й контрольный материал - лабораторная рабо…" at bounding box center [364, 174] width 728 height 349
copy div "Какое из следующих утверждений верно для записи данных? Записывайте только набл…"
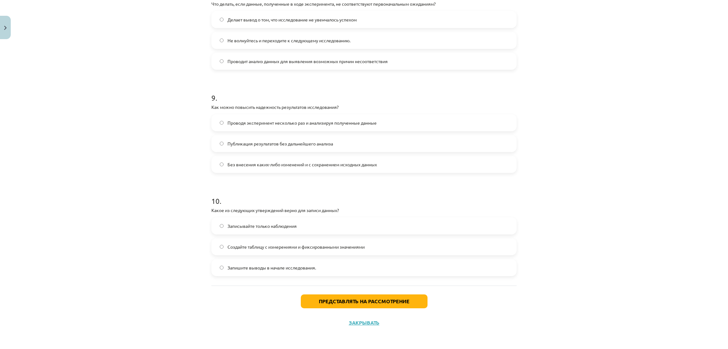
click at [105, 82] on div "Тема урока: Биология I - 11 класс, 1-й контрольный материал - лабораторная рабо…" at bounding box center [364, 174] width 728 height 349
click at [230, 245] on font "Создайте таблицу с измерениями и фиксированными значениями" at bounding box center [295, 247] width 137 height 6
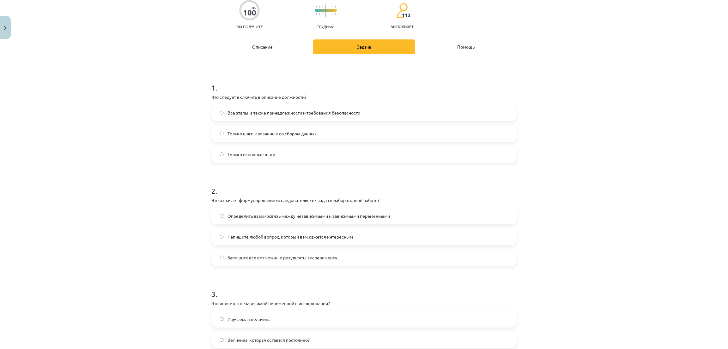
scroll to position [0, 0]
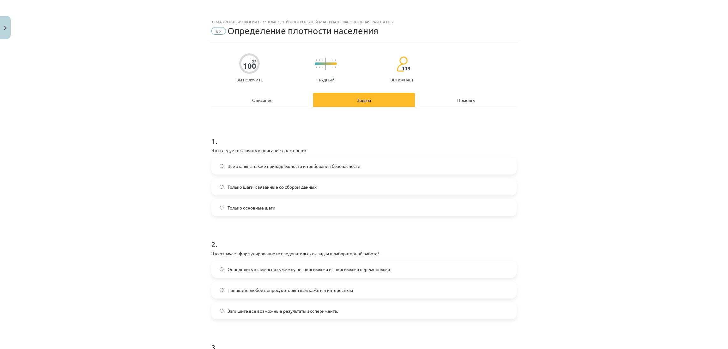
click at [257, 98] on font "Описание" at bounding box center [262, 100] width 21 height 6
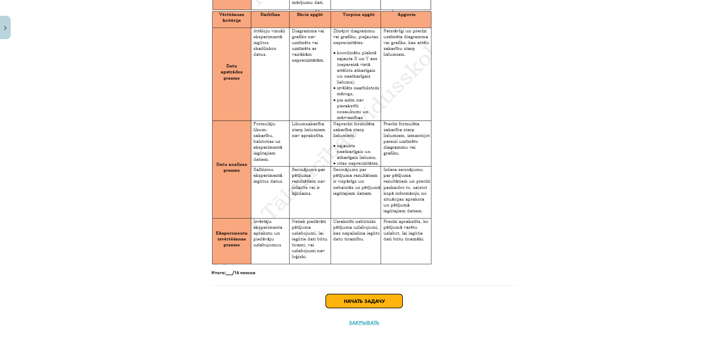
click at [352, 304] on button "Начать задачу" at bounding box center [364, 301] width 77 height 14
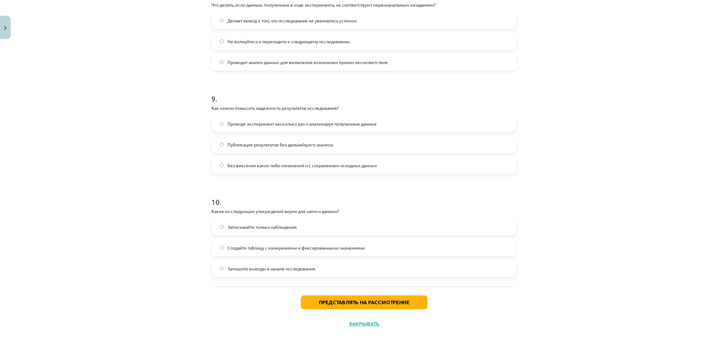
scroll to position [870, 0]
click at [394, 296] on button "Представлять на рассмотрение" at bounding box center [364, 302] width 127 height 14
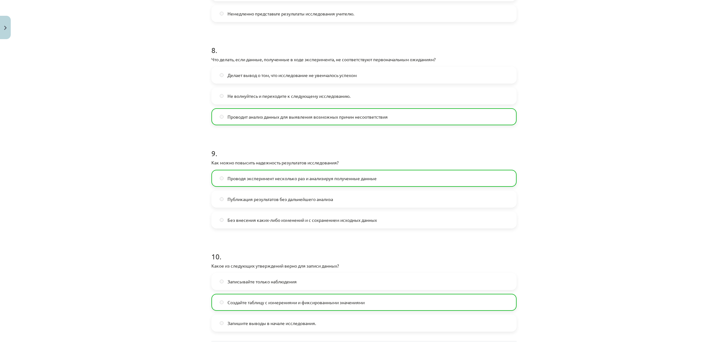
scroll to position [890, 0]
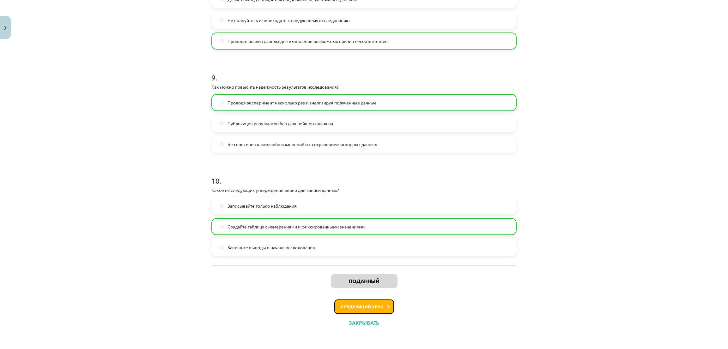
click at [386, 304] on button "Следующий урок" at bounding box center [364, 307] width 60 height 15
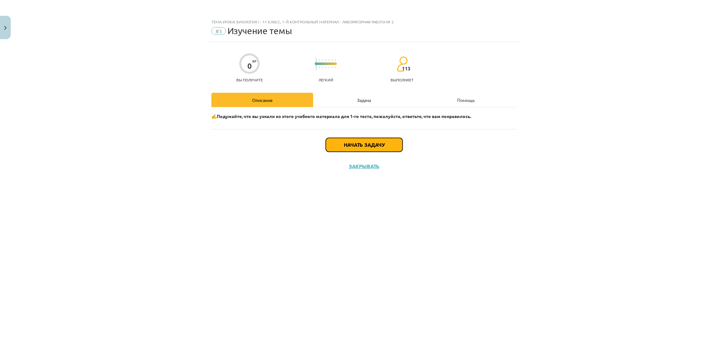
click at [390, 149] on button "Начать задачу" at bounding box center [364, 145] width 77 height 14
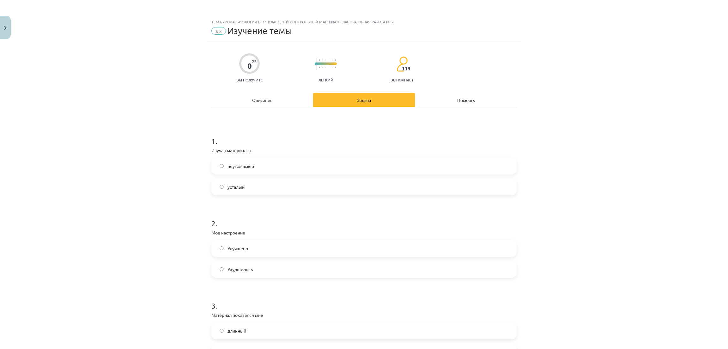
click at [220, 160] on label "неутомимый" at bounding box center [364, 166] width 304 height 16
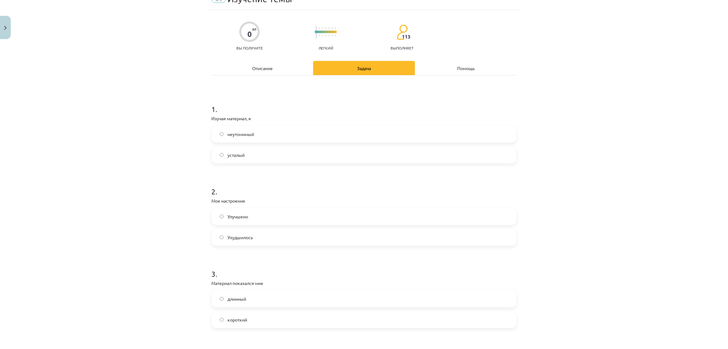
scroll to position [95, 0]
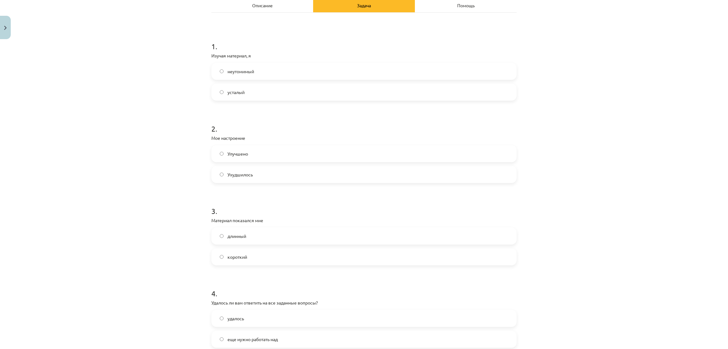
click at [215, 174] on label "Ухудшилось" at bounding box center [364, 175] width 304 height 16
click at [226, 148] on label "Улучшено" at bounding box center [364, 154] width 304 height 16
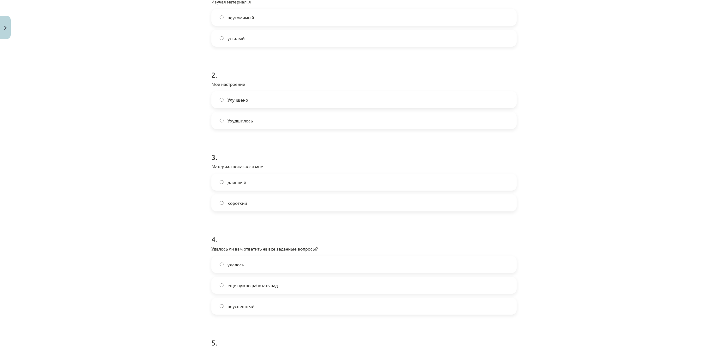
scroll to position [190, 0]
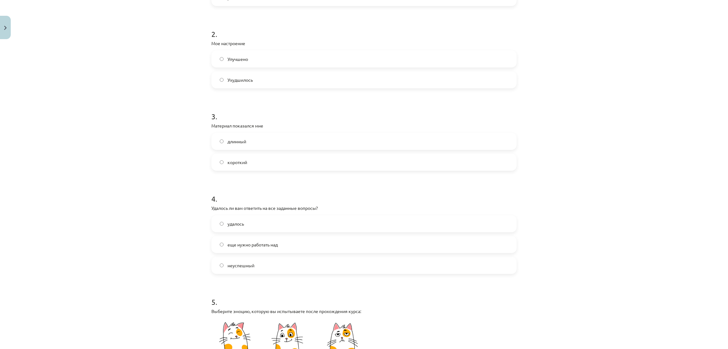
click at [215, 162] on label "короткий" at bounding box center [364, 162] width 304 height 16
click at [214, 139] on label "длинный" at bounding box center [364, 142] width 304 height 16
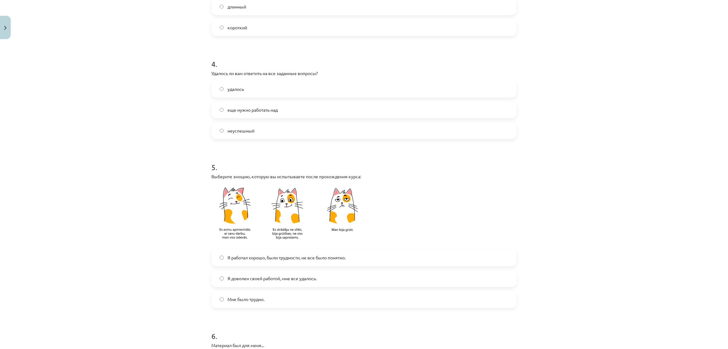
scroll to position [332, 0]
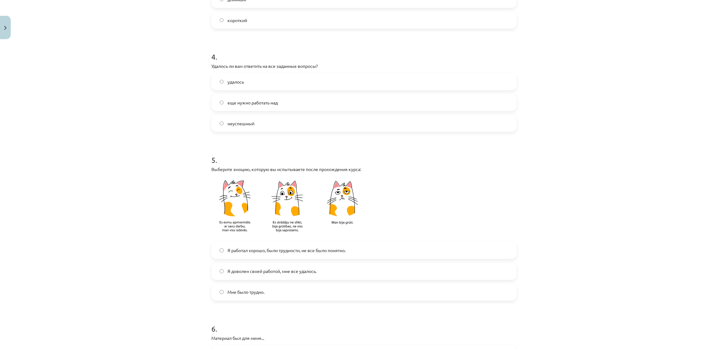
click at [220, 106] on label "еще нужно работать над" at bounding box center [364, 103] width 304 height 16
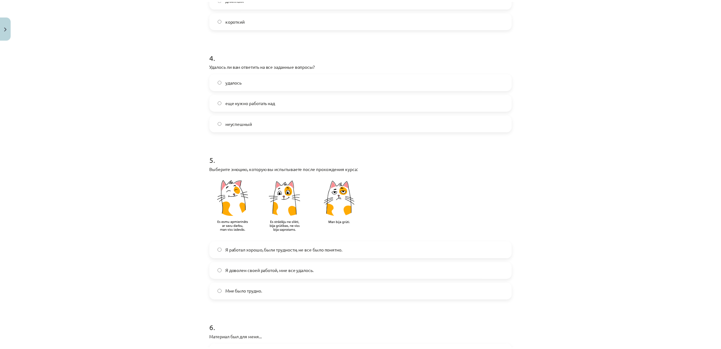
scroll to position [426, 0]
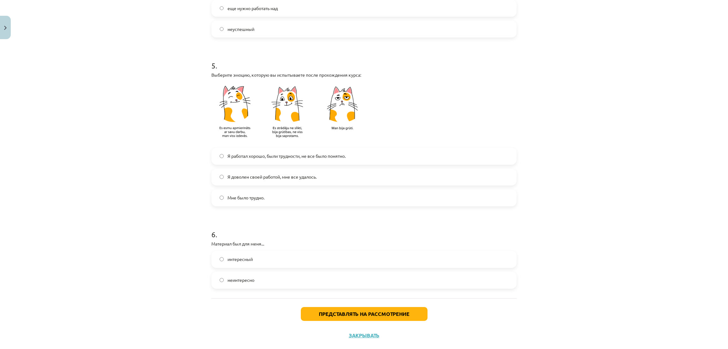
click at [227, 159] on span "Я работал хорошо, были трудности, не все было понятно." at bounding box center [286, 156] width 118 height 7
click at [332, 311] on button "Представлять на рассмотрение" at bounding box center [364, 314] width 127 height 14
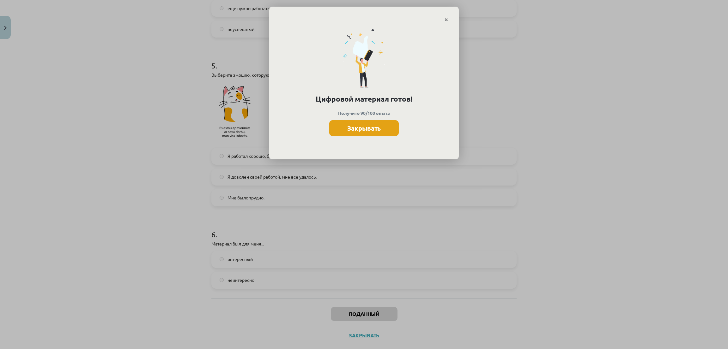
drag, startPoint x: 362, startPoint y: 123, endPoint x: 359, endPoint y: 218, distance: 95.1
click at [362, 124] on button "Закрывать" at bounding box center [364, 128] width 70 height 16
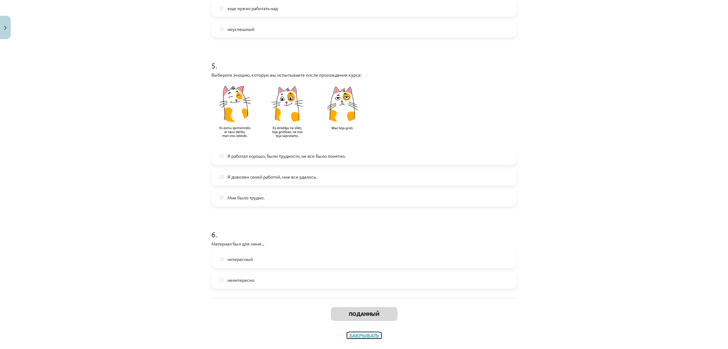
click at [358, 334] on font "Закрывать" at bounding box center [364, 335] width 31 height 7
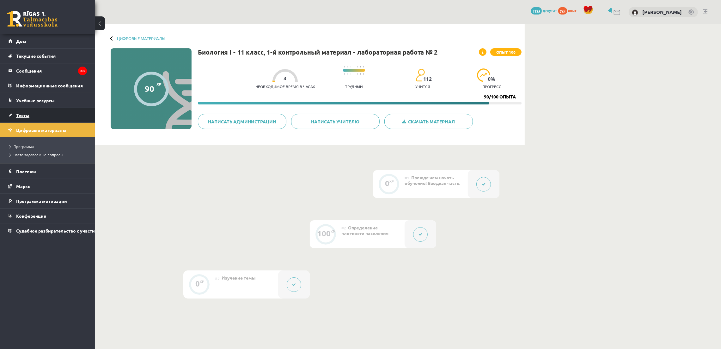
click at [38, 118] on link "Тесты" at bounding box center [47, 115] width 79 height 15
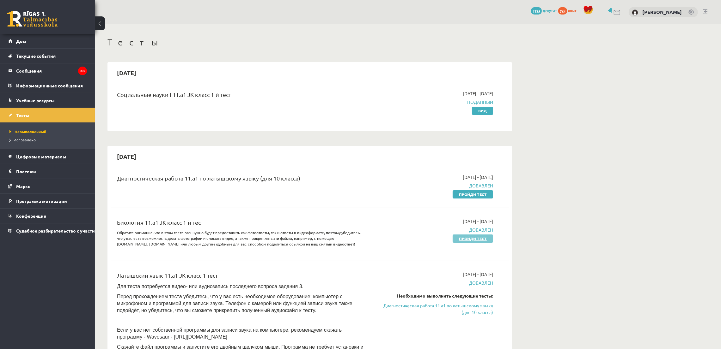
click at [480, 238] on font "Пройди тест" at bounding box center [473, 238] width 28 height 5
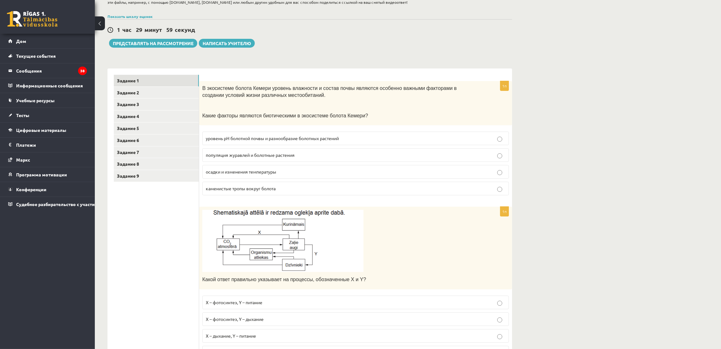
scroll to position [95, 0]
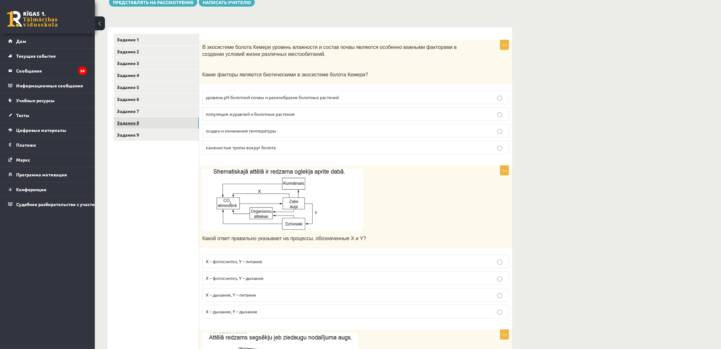
click at [151, 129] on link "Задание 8" at bounding box center [156, 123] width 85 height 12
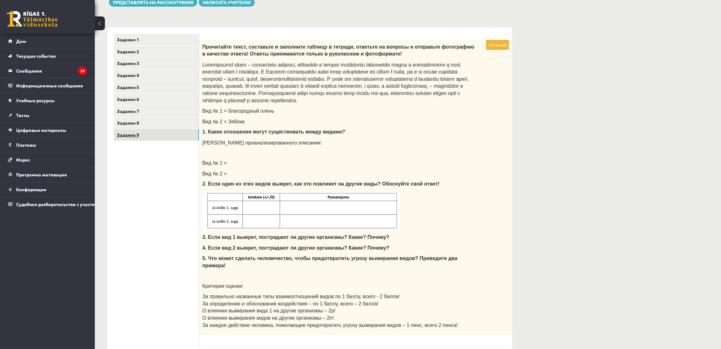
click at [152, 135] on link "Задание 9" at bounding box center [156, 135] width 85 height 12
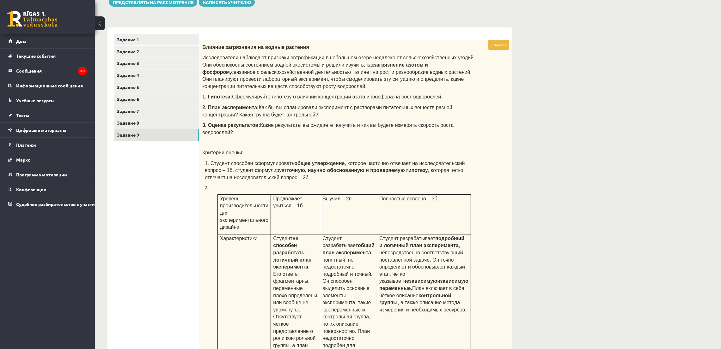
scroll to position [0, 0]
click at [159, 118] on link "Задание 8" at bounding box center [156, 123] width 85 height 12
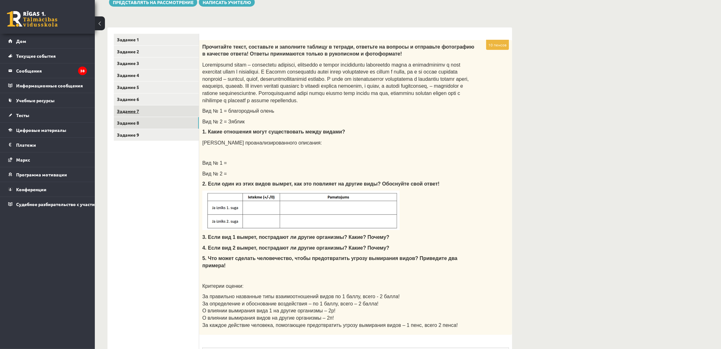
click at [146, 110] on link "Задание 7" at bounding box center [156, 112] width 85 height 12
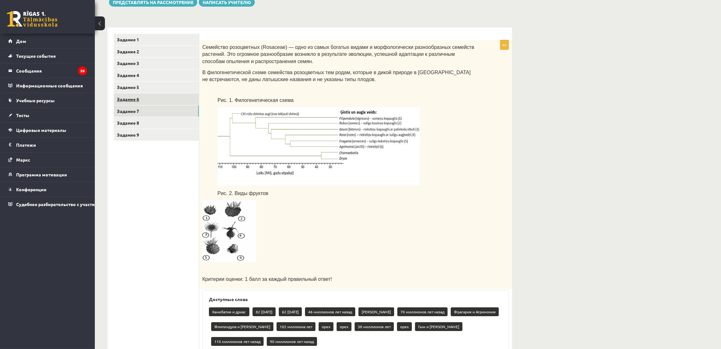
click at [146, 101] on link "Задание 6" at bounding box center [156, 100] width 85 height 12
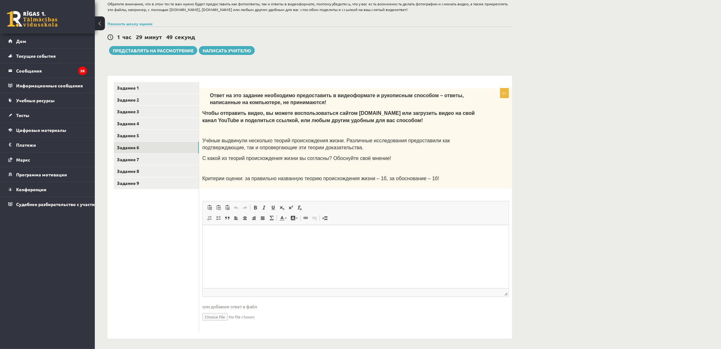
scroll to position [48, 0]
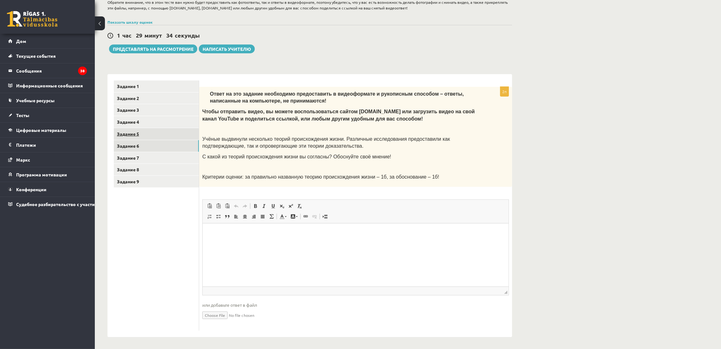
click at [152, 130] on link "Задание 5" at bounding box center [156, 134] width 85 height 12
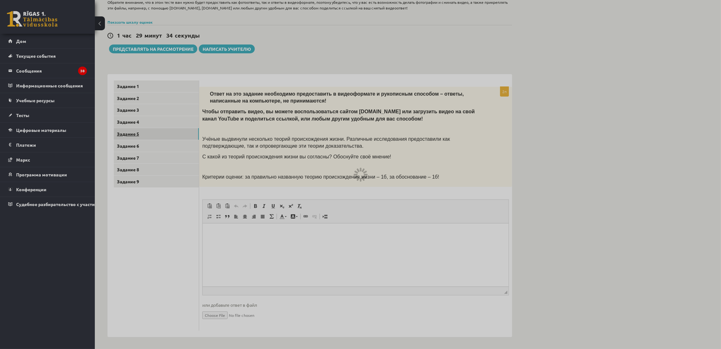
scroll to position [45, 0]
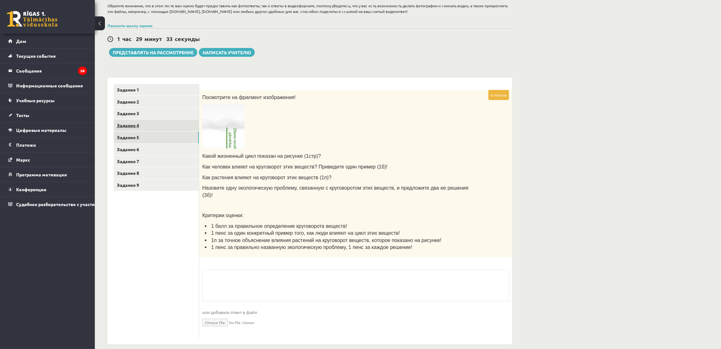
click at [142, 125] on link "Задание 4" at bounding box center [156, 126] width 85 height 12
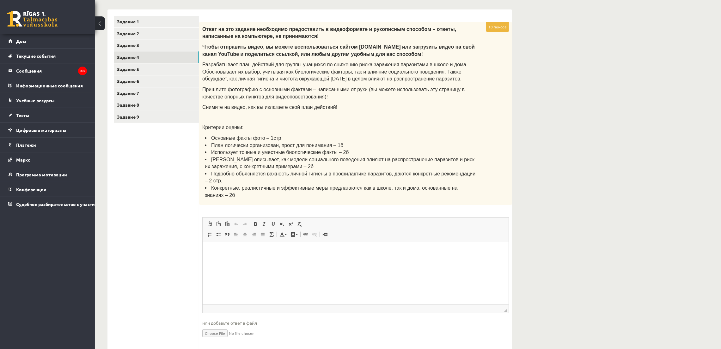
scroll to position [116, 0]
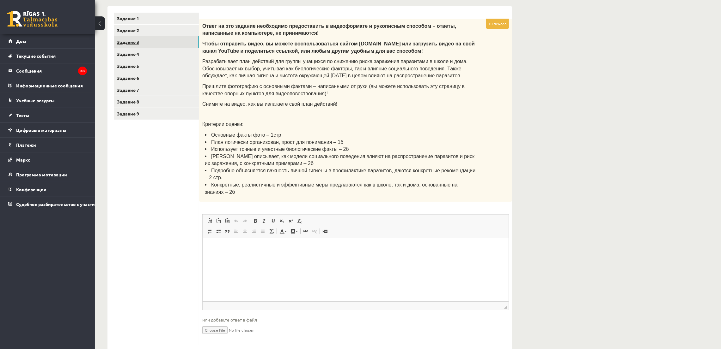
click at [154, 43] on link "Задание 3" at bounding box center [156, 42] width 85 height 12
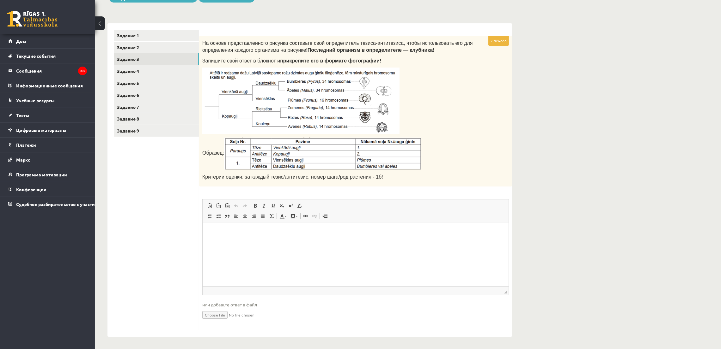
scroll to position [0, 0]
click at [168, 32] on link "Задание 1" at bounding box center [156, 36] width 85 height 12
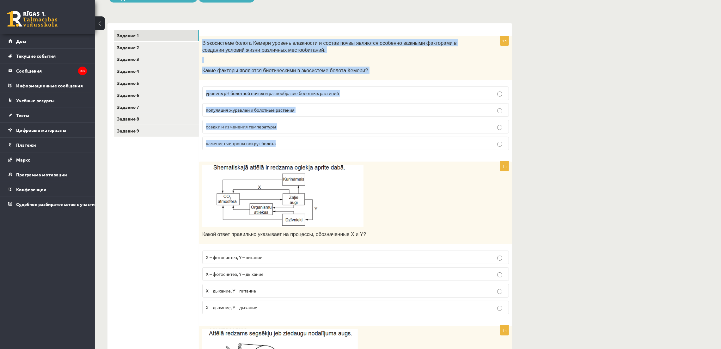
drag, startPoint x: 199, startPoint y: 42, endPoint x: 374, endPoint y: 154, distance: 207.0
click at [374, 154] on div "1п В экосистеме болота Кемери уровень влажности и состав почвы являются особенн…" at bounding box center [355, 95] width 313 height 119
copy div "В экосистеме болота Кемери уровень влажности и состав почвы являются особенно в…"
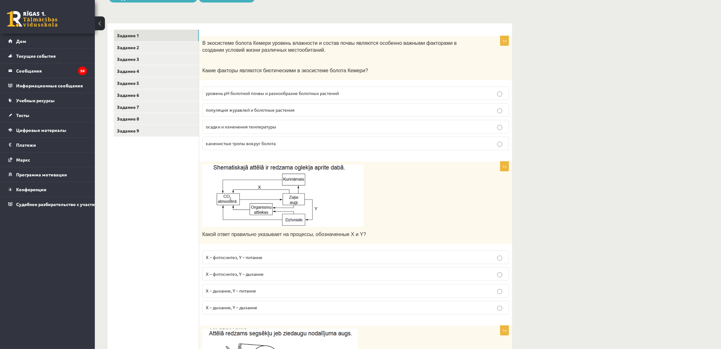
click at [236, 107] on p "популяция журавлей и болотные растения" at bounding box center [355, 110] width 299 height 7
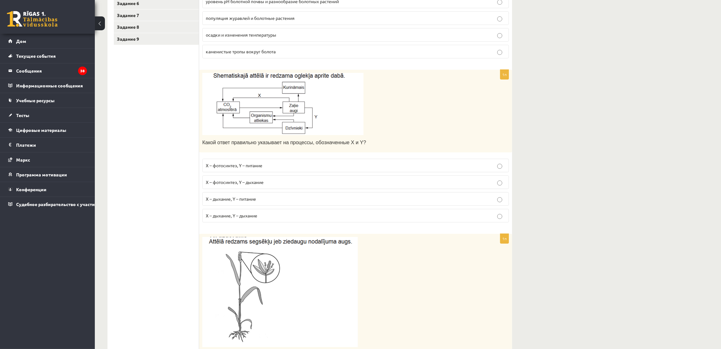
scroll to position [194, 0]
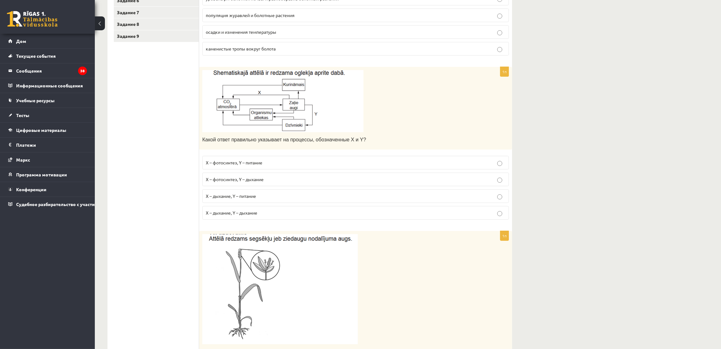
click at [231, 192] on label "X – дыхание, Y – питание" at bounding box center [355, 197] width 306 height 14
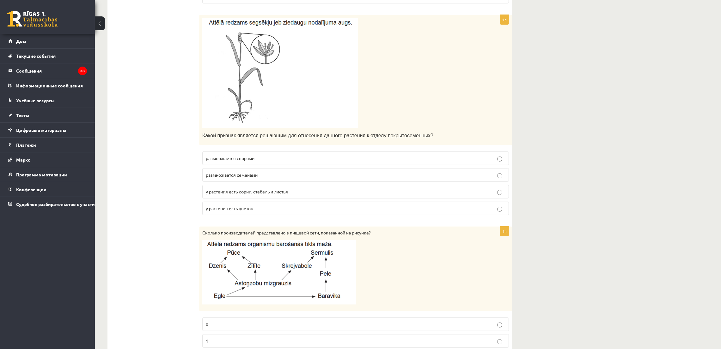
scroll to position [431, 0]
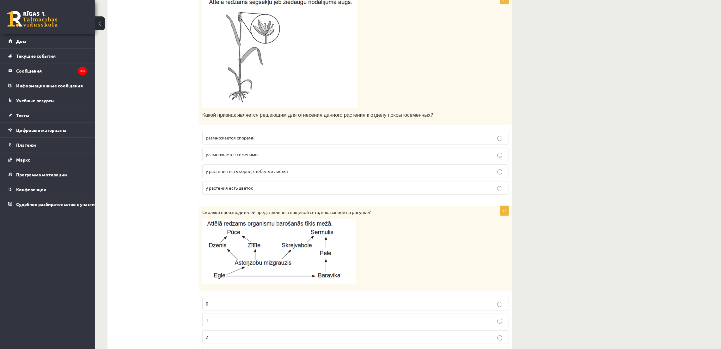
click at [235, 172] on font "у растения есть корни, стебель и листья" at bounding box center [247, 171] width 82 height 6
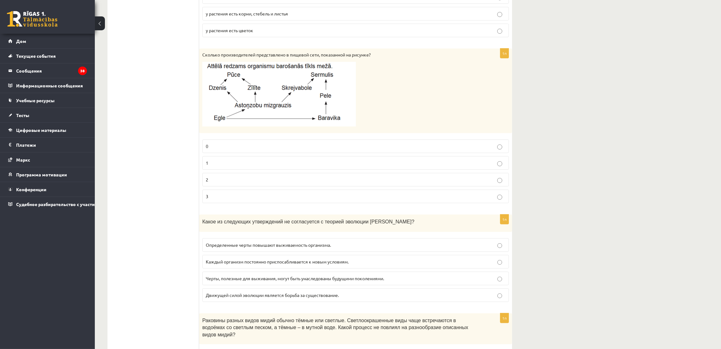
scroll to position [620, 0]
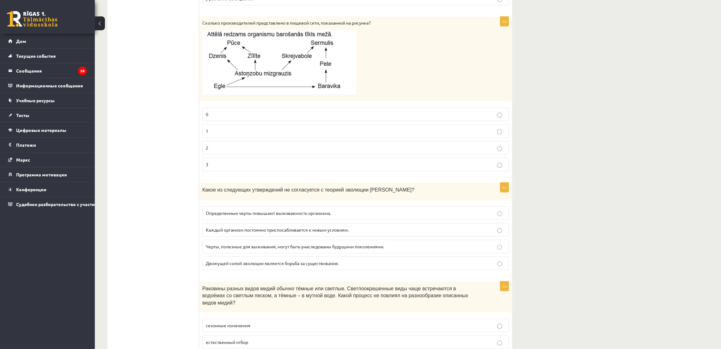
click at [226, 137] on label "1" at bounding box center [355, 131] width 306 height 14
click at [221, 150] on p "2" at bounding box center [355, 148] width 299 height 7
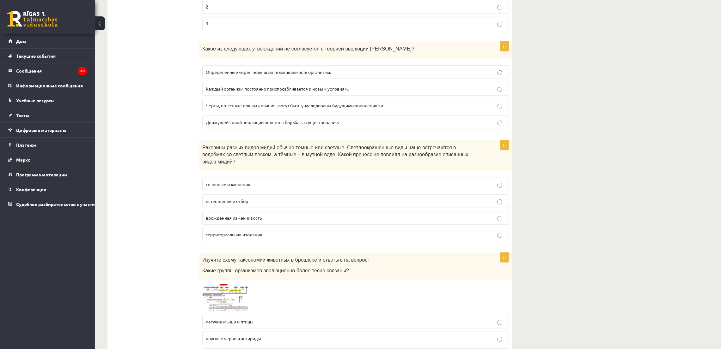
scroll to position [762, 0]
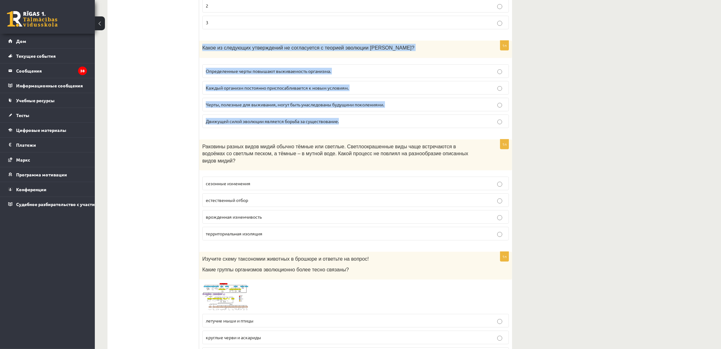
drag, startPoint x: 200, startPoint y: 47, endPoint x: 366, endPoint y: 124, distance: 182.3
click at [366, 124] on div "1п Какое из следующих утверждений не согласуется с теорией эволюции Дарвина? Оп…" at bounding box center [355, 87] width 313 height 93
copy div "Какое из следующих утверждений не согласуется с теорией эволюции Дарвина? Опред…"
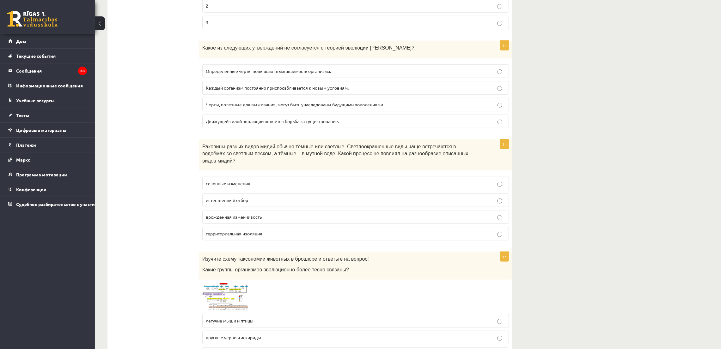
click at [237, 90] on font "Каждый организм постоянно приспосабливается к новым условиям." at bounding box center [277, 88] width 143 height 6
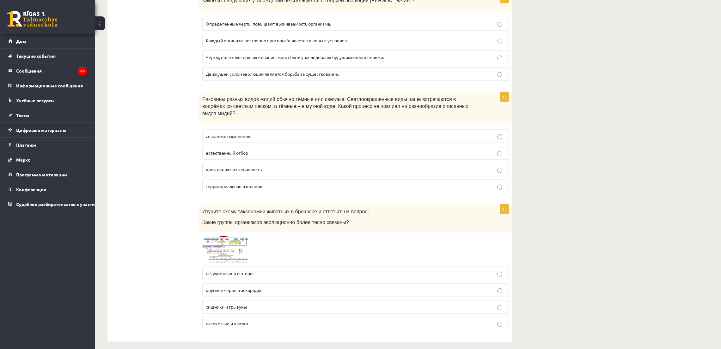
scroll to position [811, 0]
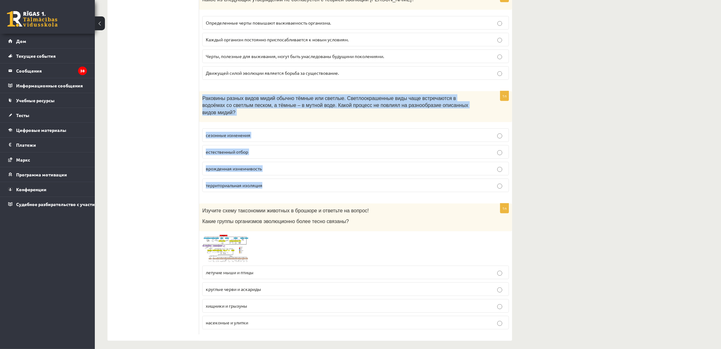
drag, startPoint x: 201, startPoint y: 99, endPoint x: 244, endPoint y: 88, distance: 44.7
click at [293, 174] on div "1п Раковины разных видов мидий обычно тёмные или светлые. Светлоокрашенные виды…" at bounding box center [355, 144] width 313 height 106
copy div "Раковины разных видов мидий обычно тёмные или светлые. Светлоокрашенные виды ча…"
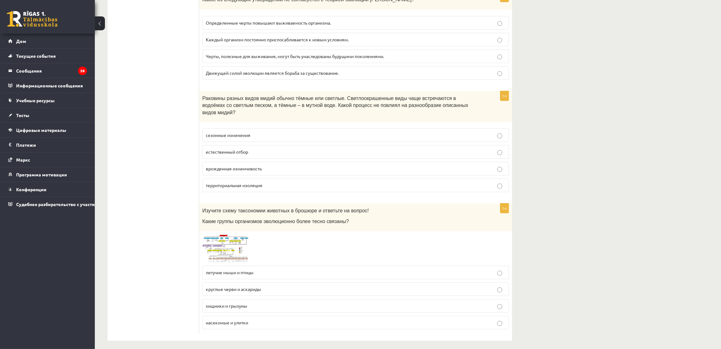
click at [228, 183] on font "территориальная изоляция" at bounding box center [234, 186] width 57 height 6
click at [230, 250] on img at bounding box center [225, 249] width 47 height 28
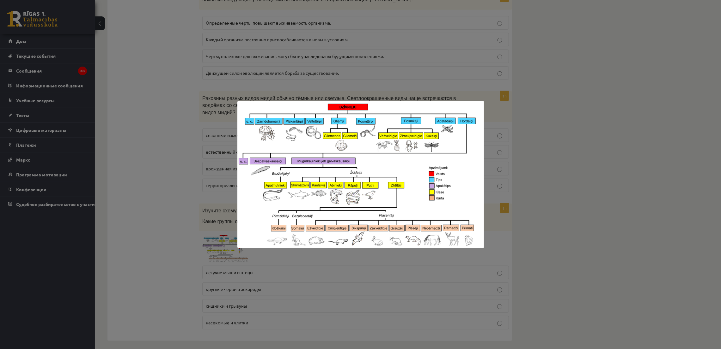
click at [196, 223] on div at bounding box center [360, 174] width 721 height 349
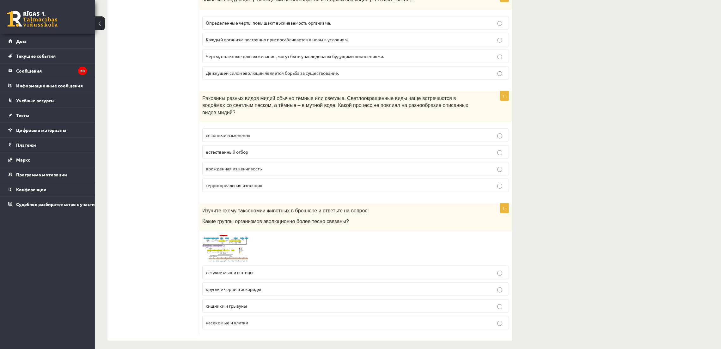
click at [221, 245] on span at bounding box center [226, 250] width 10 height 10
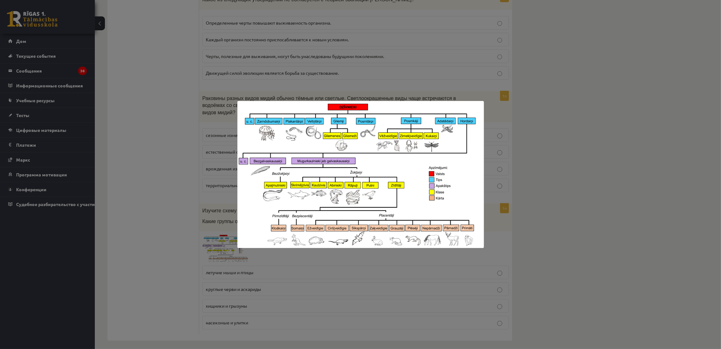
click at [221, 241] on div at bounding box center [360, 174] width 721 height 349
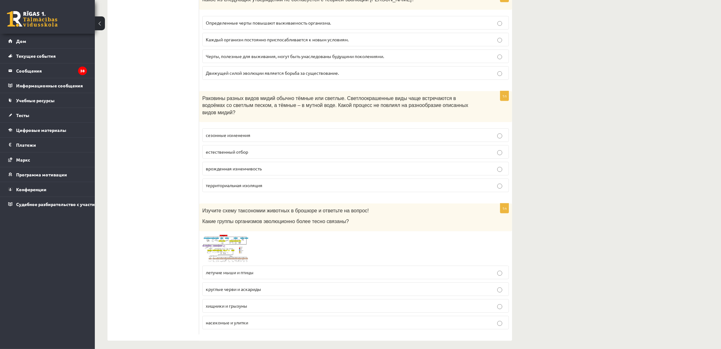
click at [235, 303] on font "хищники и грызуны" at bounding box center [226, 306] width 41 height 6
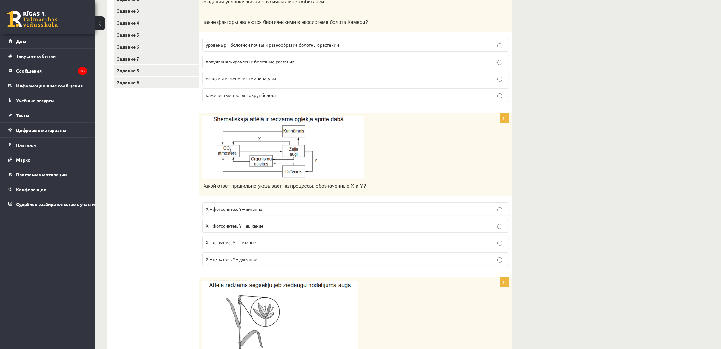
scroll to position [5, 0]
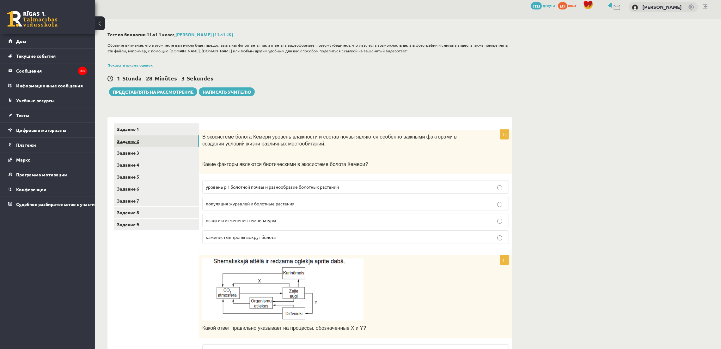
click at [145, 145] on link "Задание 2" at bounding box center [156, 142] width 85 height 12
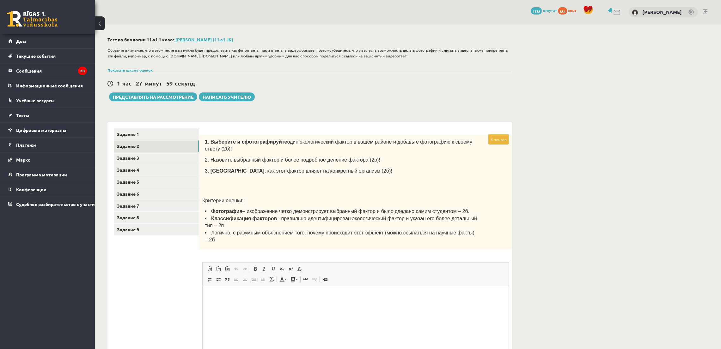
scroll to position [42, 0]
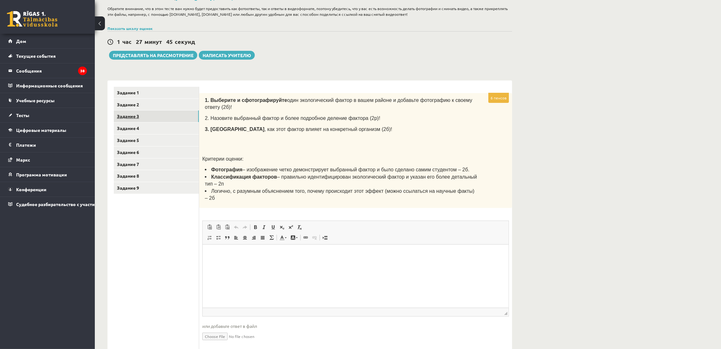
click at [145, 118] on link "Задание 3" at bounding box center [156, 117] width 85 height 12
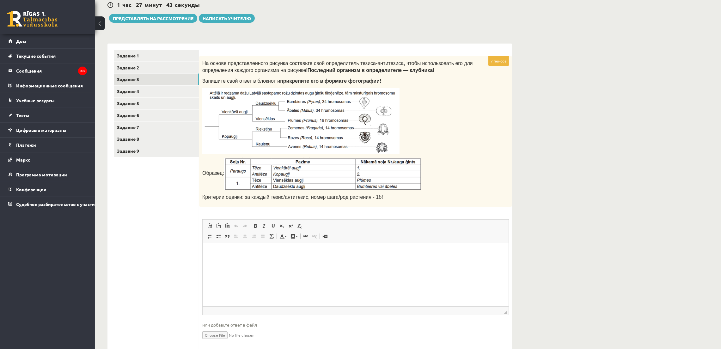
scroll to position [89, 0]
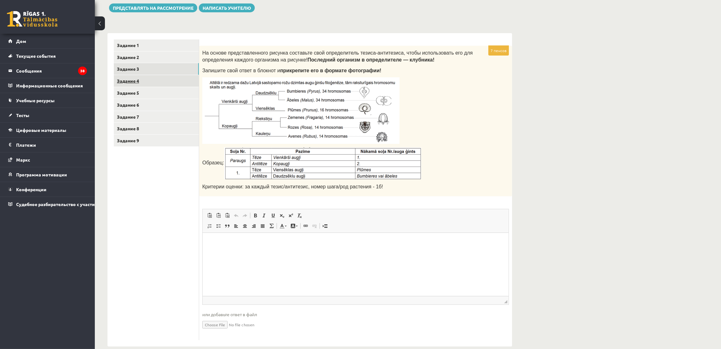
click at [165, 83] on link "Задание 4" at bounding box center [156, 81] width 85 height 12
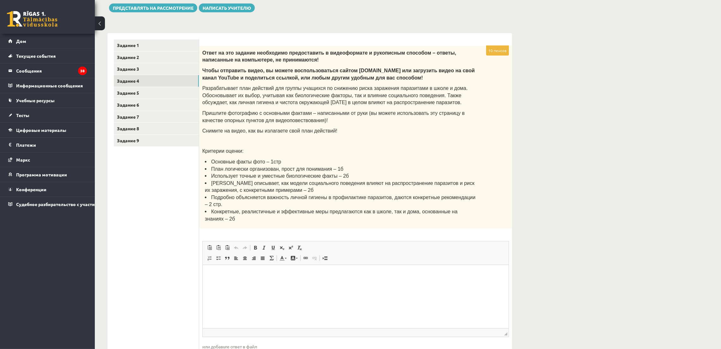
scroll to position [0, 0]
click at [126, 89] on link "Задание 5" at bounding box center [156, 93] width 85 height 12
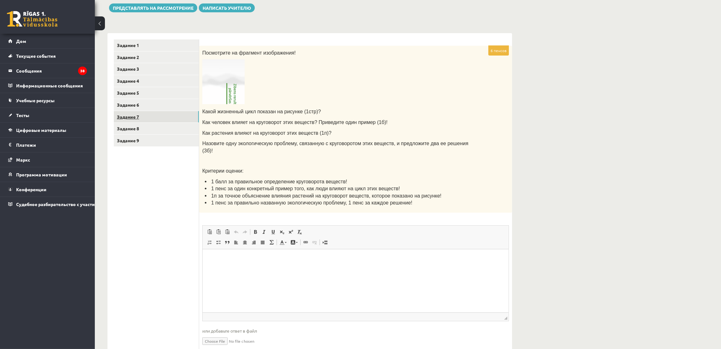
click at [128, 114] on font "Задание 7" at bounding box center [128, 117] width 22 height 6
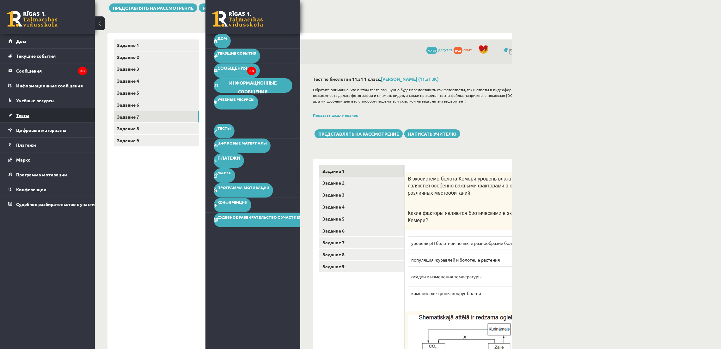
click at [31, 120] on link "Тесты" at bounding box center [47, 115] width 79 height 15
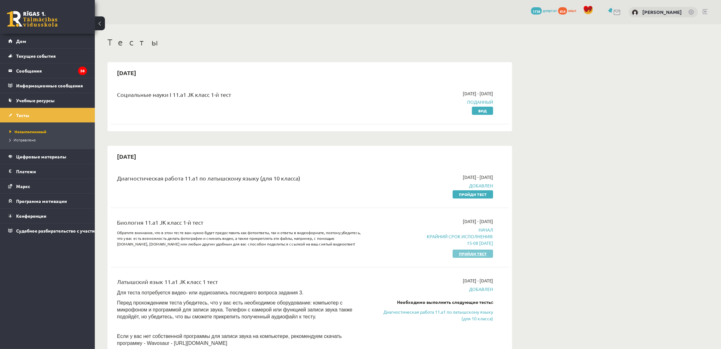
click at [466, 252] on font "Пройди тест" at bounding box center [473, 253] width 28 height 5
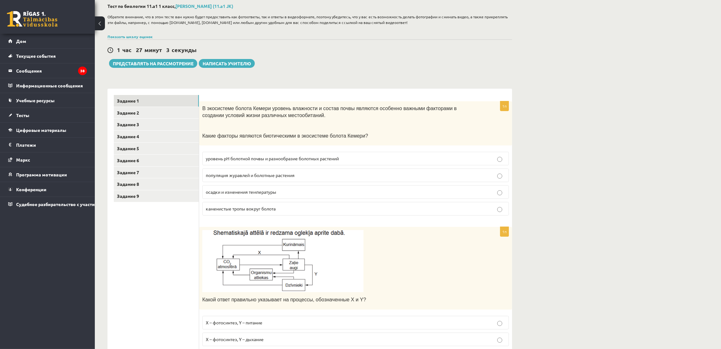
scroll to position [142, 0]
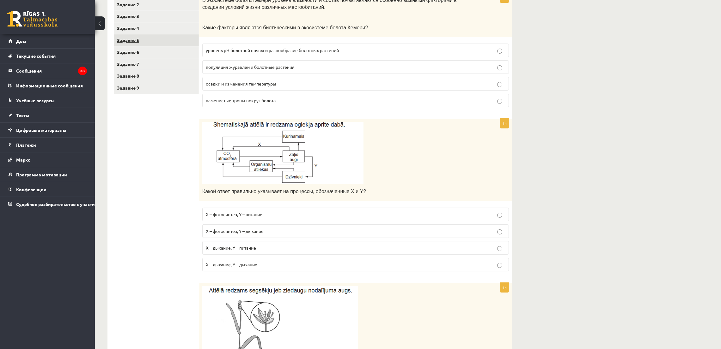
click at [132, 38] on font "Задание 5" at bounding box center [128, 40] width 22 height 6
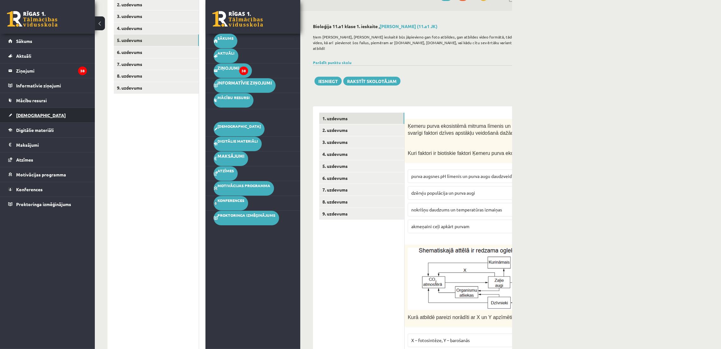
click at [29, 119] on link "[DEMOGRAPHIC_DATA]" at bounding box center [47, 115] width 79 height 15
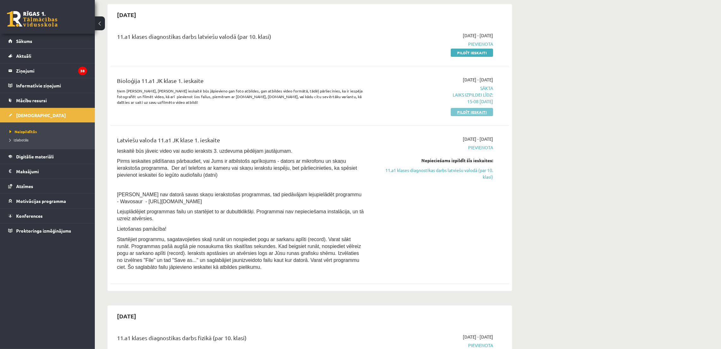
click at [478, 114] on link "Pildīt ieskaiti" at bounding box center [472, 112] width 42 height 8
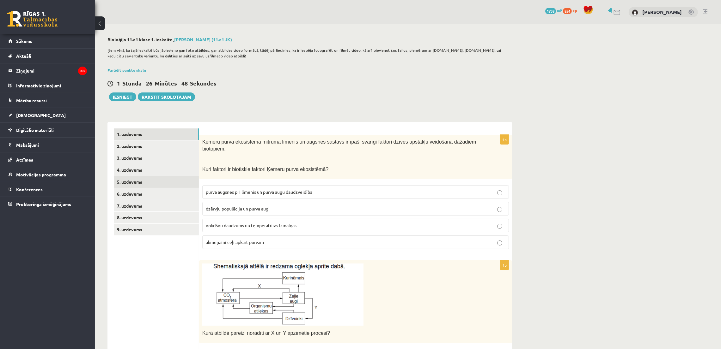
click at [135, 184] on link "5. uzdevums" at bounding box center [156, 182] width 85 height 12
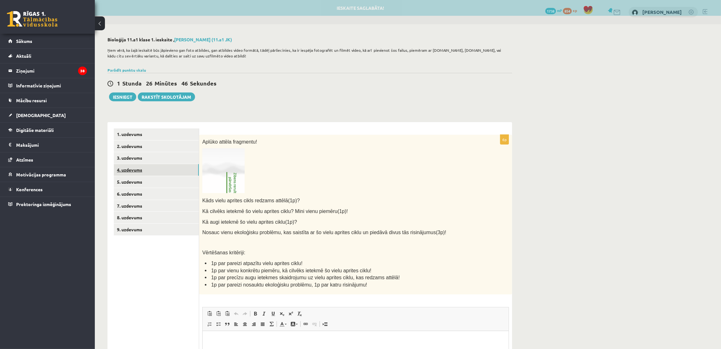
click at [152, 174] on link "4. uzdevums" at bounding box center [156, 170] width 85 height 12
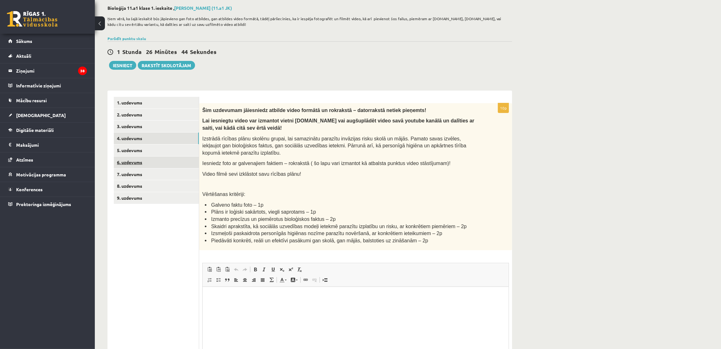
click at [162, 159] on link "6. uzdevums" at bounding box center [156, 163] width 85 height 12
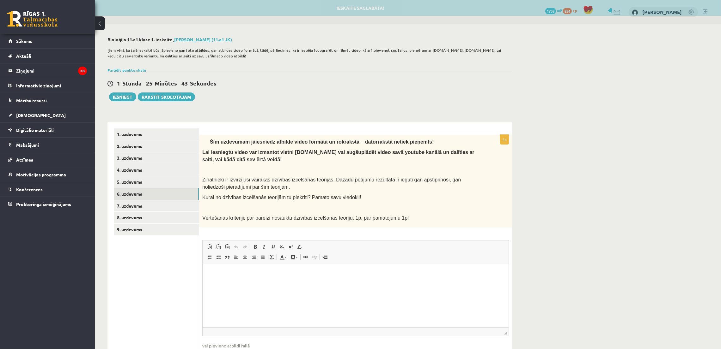
scroll to position [41, 0]
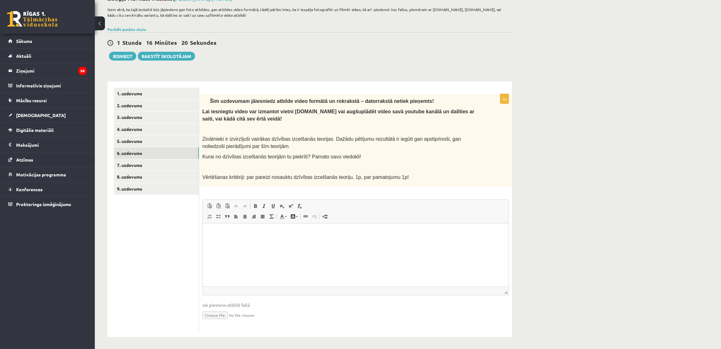
click at [218, 316] on input "file" at bounding box center [355, 315] width 306 height 13
type input "**********"
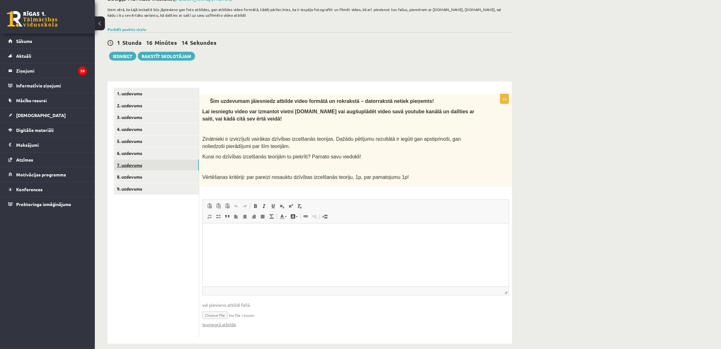
click at [156, 160] on link "7. uzdevums" at bounding box center [156, 166] width 85 height 12
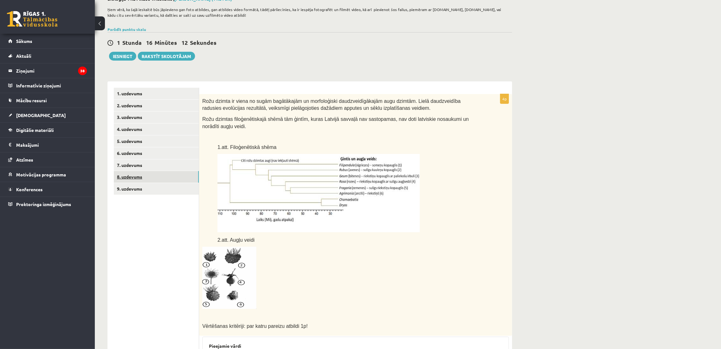
click at [156, 175] on link "8. uzdevums" at bounding box center [156, 177] width 85 height 12
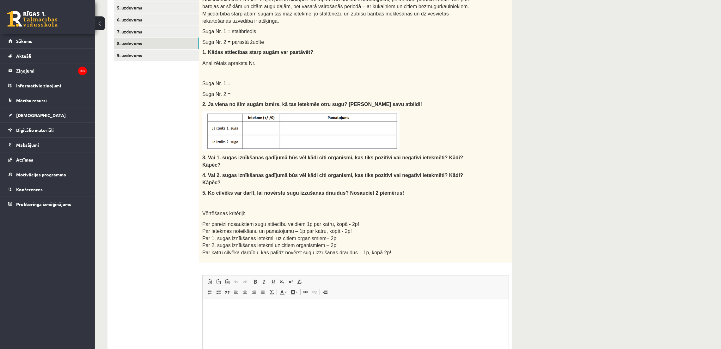
scroll to position [228, 0]
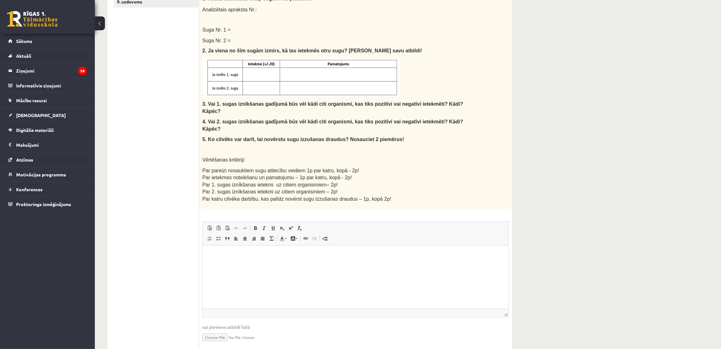
click at [209, 331] on input "file" at bounding box center [355, 337] width 306 height 13
type input "**********"
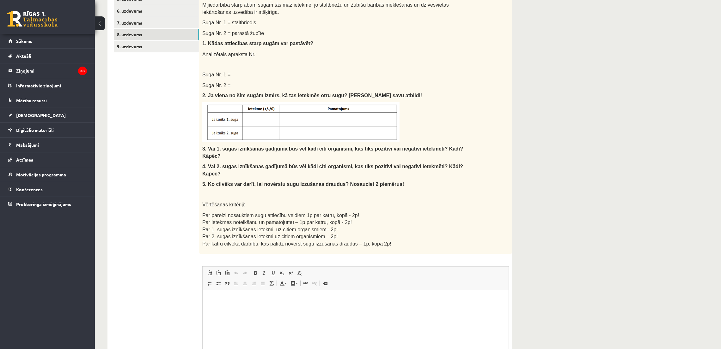
scroll to position [133, 0]
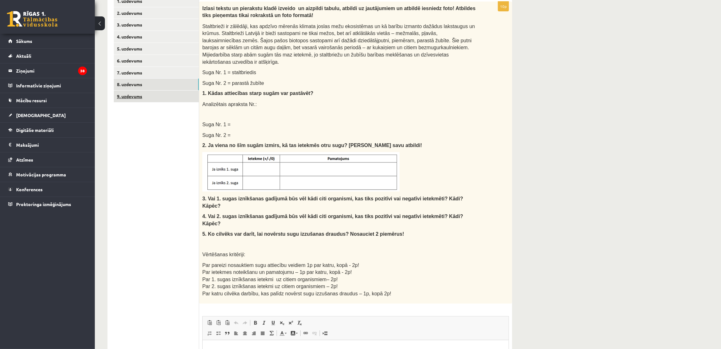
click at [158, 93] on link "9. uzdevums" at bounding box center [156, 97] width 85 height 12
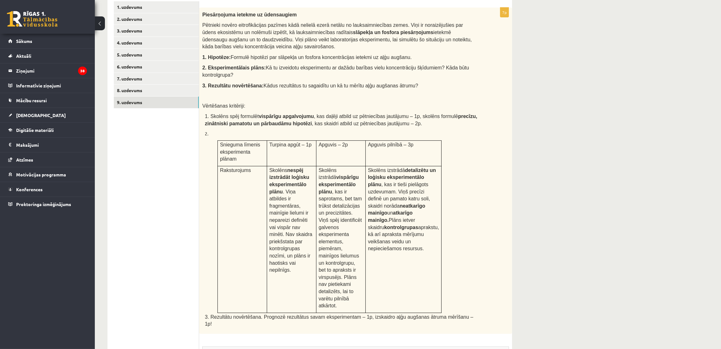
scroll to position [244, 0]
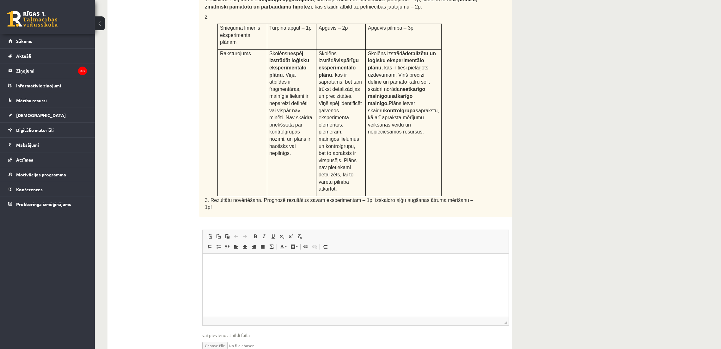
click at [211, 339] on input "file" at bounding box center [355, 345] width 306 height 13
click at [213, 339] on input "file" at bounding box center [355, 345] width 306 height 13
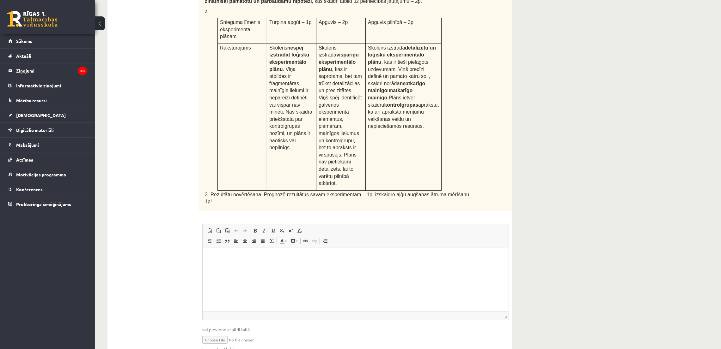
scroll to position [251, 0]
click at [212, 332] on input "file" at bounding box center [355, 338] width 306 height 13
click at [225, 345] on link "Iesniegtā atbilde" at bounding box center [219, 348] width 34 height 7
drag, startPoint x: 255, startPoint y: 322, endPoint x: 232, endPoint y: 322, distance: 23.1
click at [255, 322] on fieldset "Rich Text Editor, wiswyg-editor-user-answer-47434131122960 Editor toolbars Past…" at bounding box center [355, 290] width 306 height 135
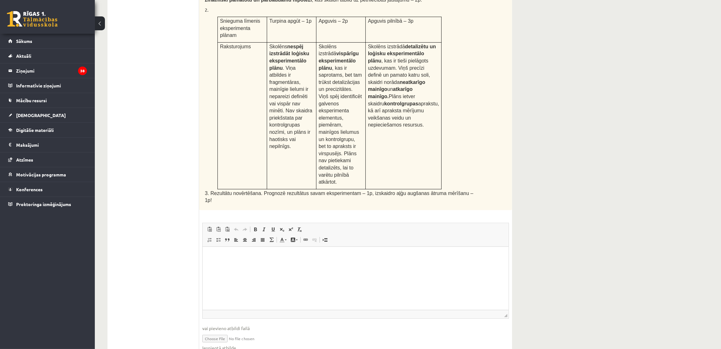
click at [217, 332] on input "file" at bounding box center [355, 338] width 306 height 13
click at [216, 332] on input "file" at bounding box center [355, 338] width 306 height 13
type input "**********"
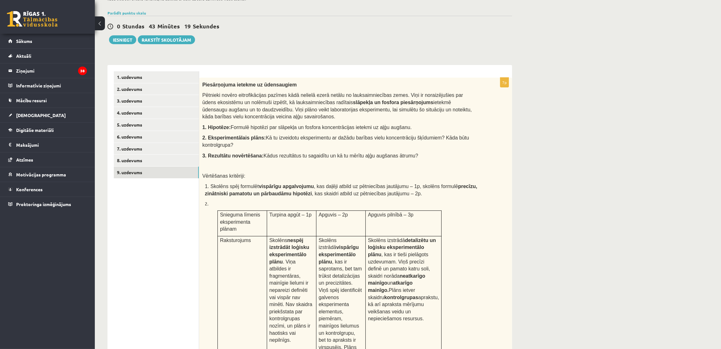
scroll to position [0, 0]
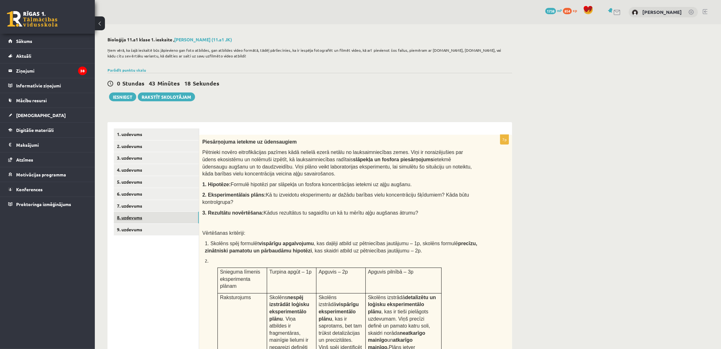
click at [158, 220] on link "8. uzdevums" at bounding box center [156, 218] width 85 height 12
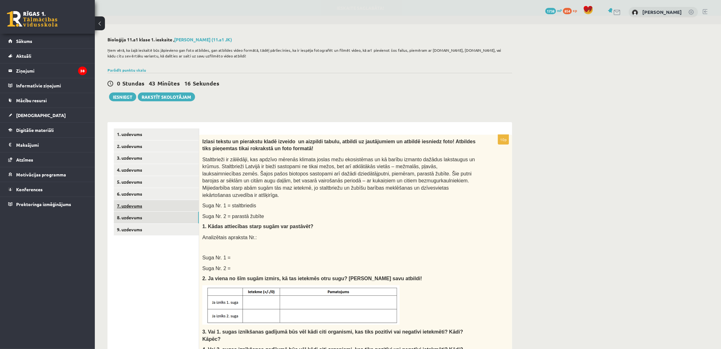
click at [158, 200] on link "7. uzdevums" at bounding box center [156, 206] width 85 height 12
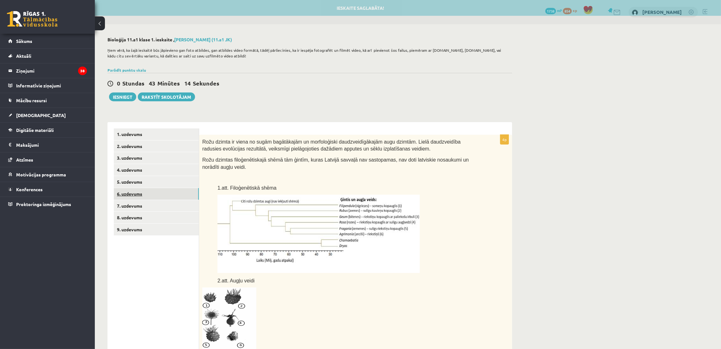
click at [134, 191] on link "6. uzdevums" at bounding box center [156, 194] width 85 height 12
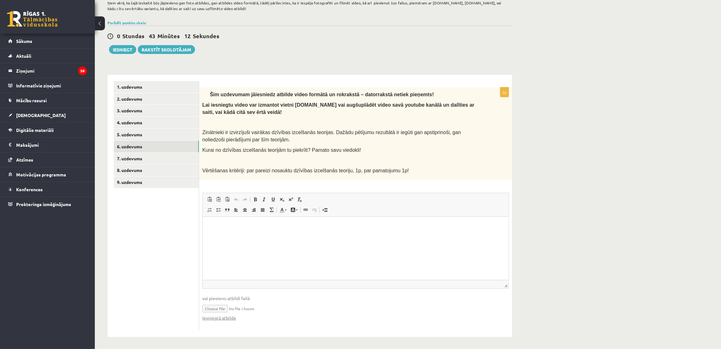
scroll to position [48, 0]
click at [177, 138] on link "5. uzdevums" at bounding box center [156, 135] width 85 height 12
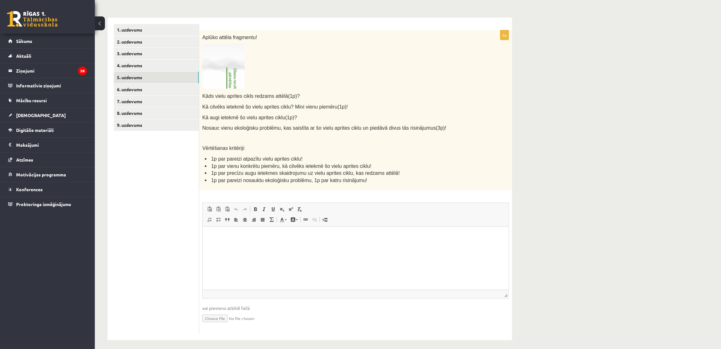
scroll to position [107, 0]
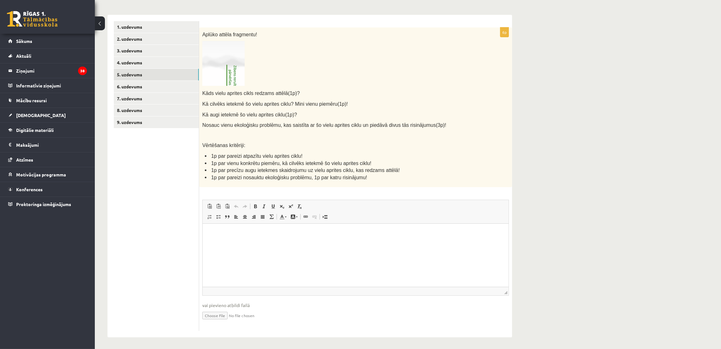
click at [338, 233] on p "Editor, wiswyg-editor-user-answer-47433799093820" at bounding box center [355, 233] width 293 height 7
drag, startPoint x: 201, startPoint y: 89, endPoint x: 279, endPoint y: 94, distance: 77.9
click at [279, 94] on div "Aplūko attēla fragmentu! Kāds vielu aprites cikls redzams attēlā(1p)? Kā cilvēk…" at bounding box center [355, 107] width 313 height 160
copy span "Kāds vielu aprites cikls redzams attēlā"
click at [224, 234] on p "Editor, wiswyg-editor-user-answer-47433799093820" at bounding box center [355, 233] width 293 height 7
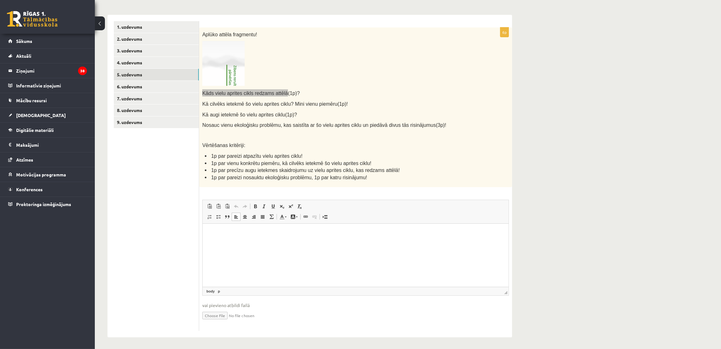
paste body "Editor, wiswyg-editor-user-answer-47433799093820"
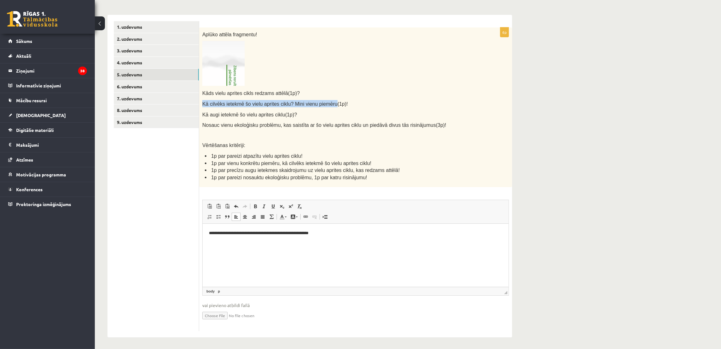
drag, startPoint x: 325, startPoint y: 102, endPoint x: 201, endPoint y: 105, distance: 124.8
click at [201, 105] on div "Aplūko attēla fragmentu! Kāds vielu aprites cikls redzams attēlā(1p)? Kā cilvēk…" at bounding box center [355, 107] width 313 height 160
copy span "Kā cilvēks ietekmē šo vielu aprites ciklu? Mini vienu piemēru"
click at [239, 244] on p "Editor, wiswyg-editor-user-answer-47433799093820" at bounding box center [355, 244] width 293 height 7
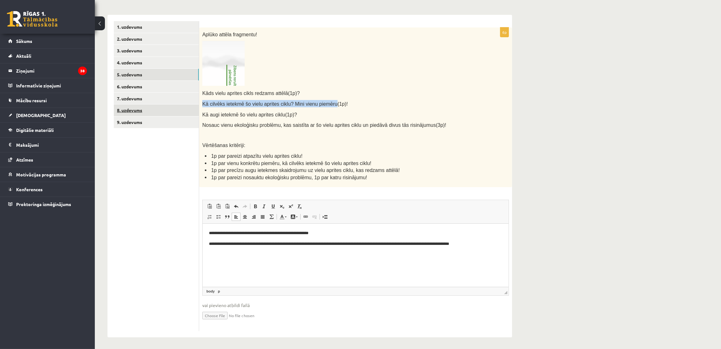
drag, startPoint x: 277, startPoint y: 112, endPoint x: 204, endPoint y: 111, distance: 72.7
click at [192, 116] on div "**********" at bounding box center [309, 176] width 404 height 323
click at [201, 112] on div "Aplūko attēla fragmentu! Kāds vielu aprites cikls redzams attēlā(1p)? Kā cilvēk…" at bounding box center [355, 107] width 313 height 160
click at [365, 107] on div "Aplūko attēla fragmentu! Kāds vielu aprites cikls redzams attēlā(1p)? Kā cilvēk…" at bounding box center [355, 107] width 313 height 160
drag, startPoint x: 277, startPoint y: 112, endPoint x: 200, endPoint y: 112, distance: 77.1
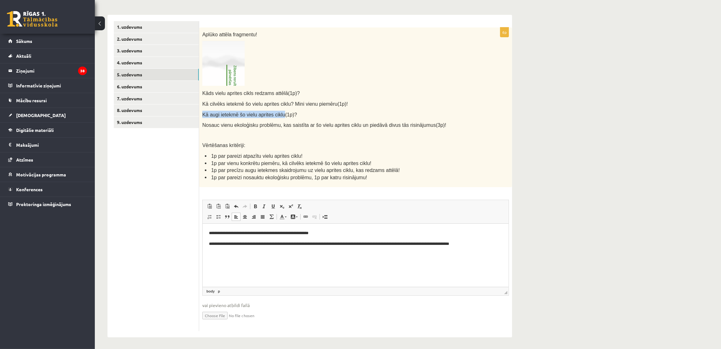
click at [200, 112] on div "Aplūko attēla fragmentu! Kāds vielu aprites cikls redzams attēlā(1p)? Kā cilvēk…" at bounding box center [355, 107] width 313 height 160
copy span "Kā augi ietekmē šo vielu aprites ciklu"
click at [249, 260] on html "**********" at bounding box center [355, 244] width 306 height 40
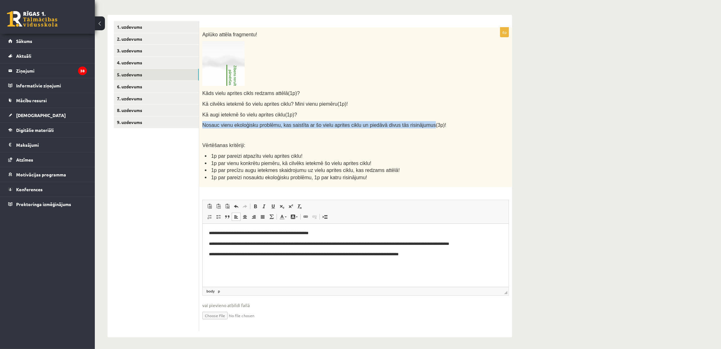
drag, startPoint x: 202, startPoint y: 122, endPoint x: 412, endPoint y: 125, distance: 210.4
click at [412, 125] on span "Nosauc vienu ekoloģisku problēmu, kas saistīta ar šo vielu aprites ciklu un pie…" at bounding box center [324, 125] width 244 height 5
copy span "Nosauc vienu ekoloģisku problēmu, kas saistīta ar šo vielu aprites ciklu un pie…"
click at [291, 262] on p "Editor, wiswyg-editor-user-answer-47433799093820" at bounding box center [355, 265] width 293 height 7
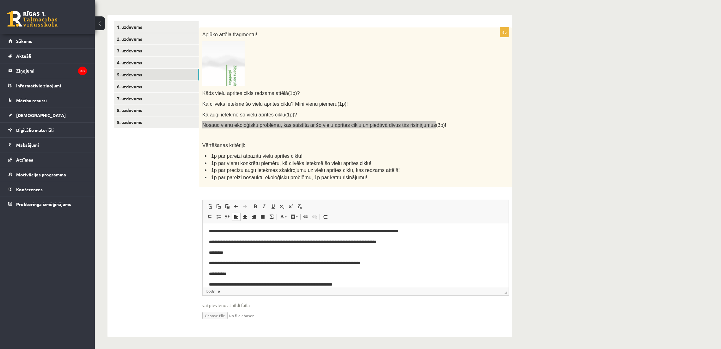
scroll to position [33, 0]
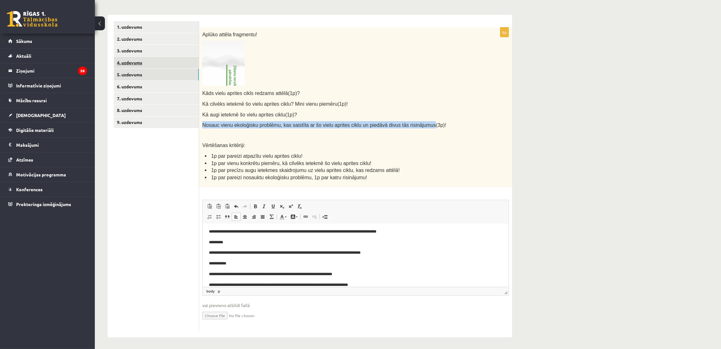
click at [148, 66] on link "4. uzdevums" at bounding box center [156, 63] width 85 height 12
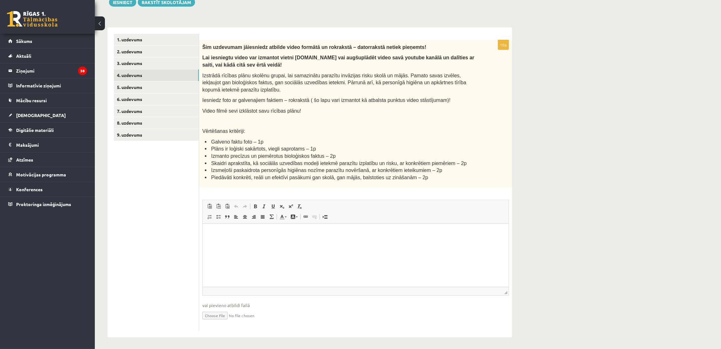
scroll to position [0, 0]
click at [141, 63] on link "3. uzdevums" at bounding box center [156, 63] width 85 height 12
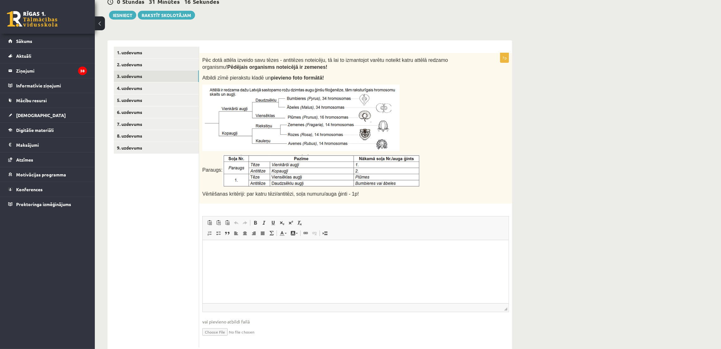
scroll to position [80, 0]
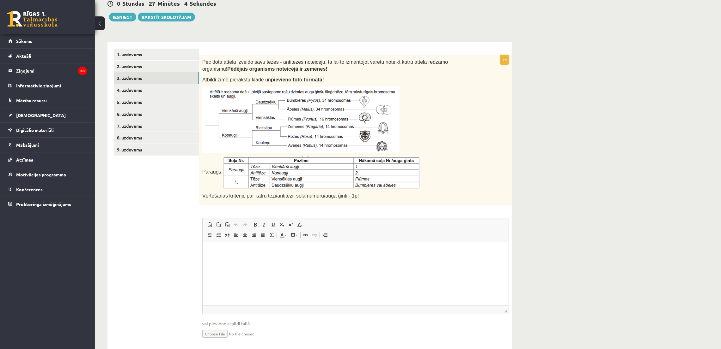
click at [114, 72] on link "3. uzdevums" at bounding box center [156, 78] width 85 height 12
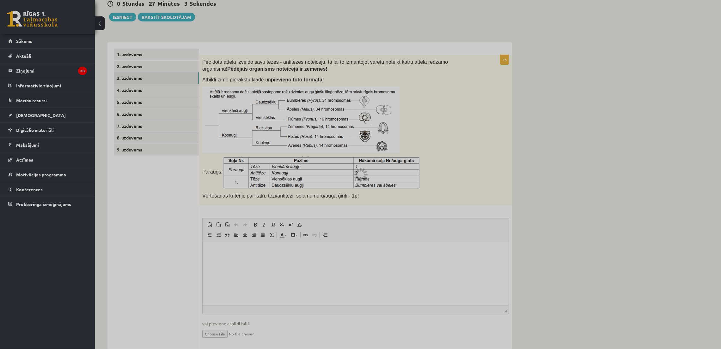
click at [114, 72] on link "3. uzdevums" at bounding box center [156, 78] width 85 height 12
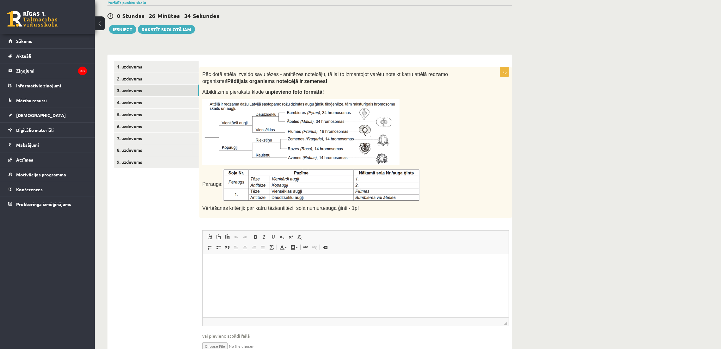
scroll to position [99, 0]
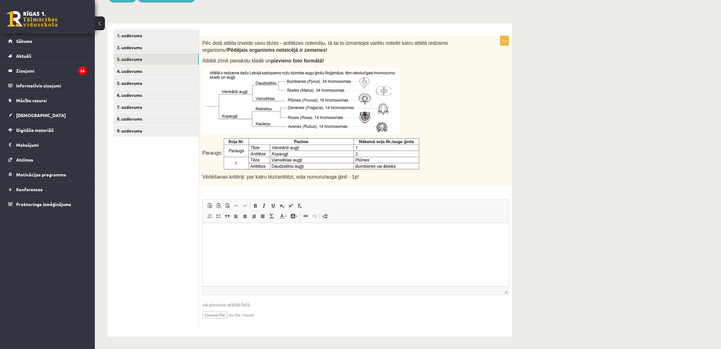
click at [221, 317] on input "file" at bounding box center [355, 314] width 306 height 13
type input "**********"
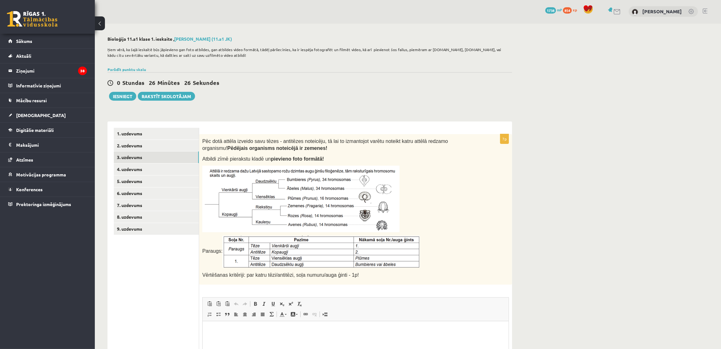
scroll to position [0, 0]
click at [120, 99] on button "Iesniegt" at bounding box center [122, 97] width 27 height 9
click at [123, 149] on link "2. uzdevums" at bounding box center [156, 147] width 85 height 12
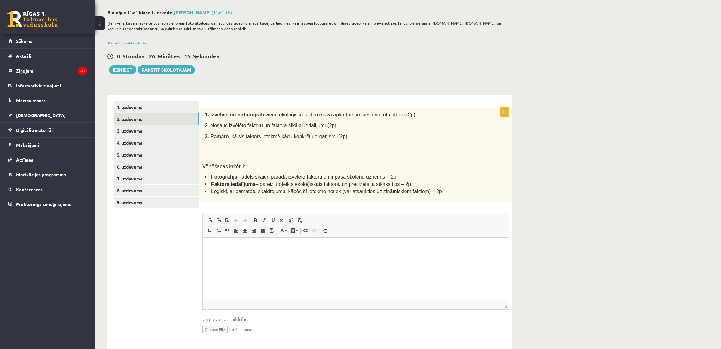
scroll to position [42, 0]
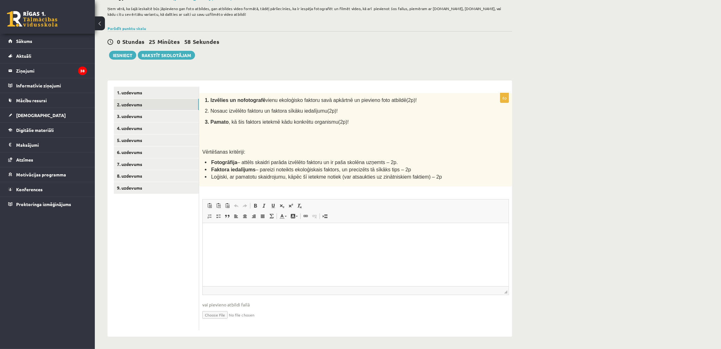
drag, startPoint x: 692, startPoint y: 76, endPoint x: 635, endPoint y: 0, distance: 95.0
click at [693, 76] on div "**********" at bounding box center [408, 166] width 626 height 367
drag, startPoint x: 608, startPoint y: 61, endPoint x: 619, endPoint y: 14, distance: 48.0
click at [609, 59] on div "**********" at bounding box center [408, 166] width 626 height 367
click at [602, 100] on div "**********" at bounding box center [408, 166] width 626 height 367
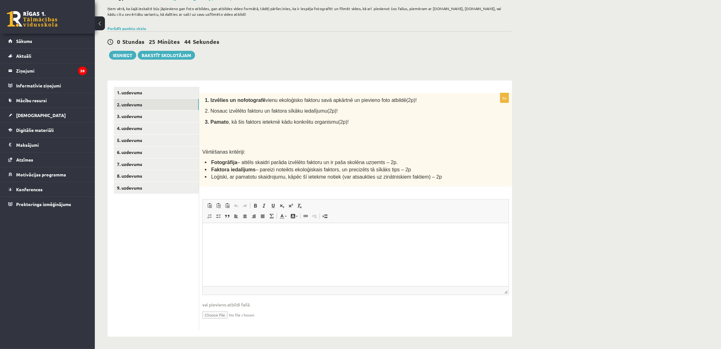
click at [561, 71] on div "**********" at bounding box center [408, 166] width 626 height 367
click at [211, 243] on html at bounding box center [355, 232] width 306 height 19
click at [219, 314] on input "file" at bounding box center [355, 314] width 306 height 13
type input "**********"
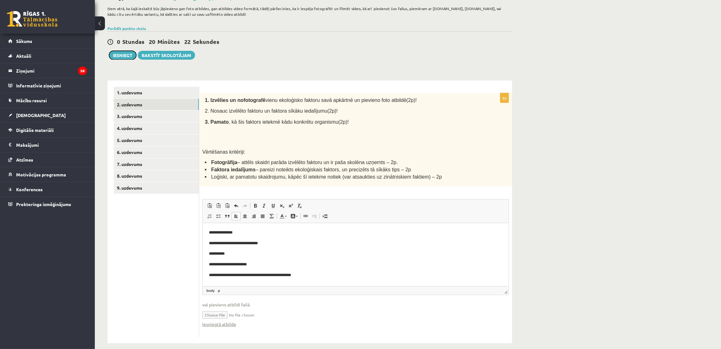
click at [122, 51] on button "Iesniegt" at bounding box center [122, 55] width 27 height 9
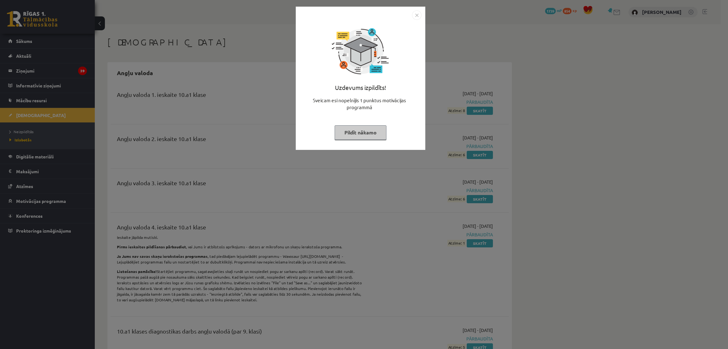
click at [374, 133] on button "Pildīt nākamo" at bounding box center [361, 132] width 52 height 15
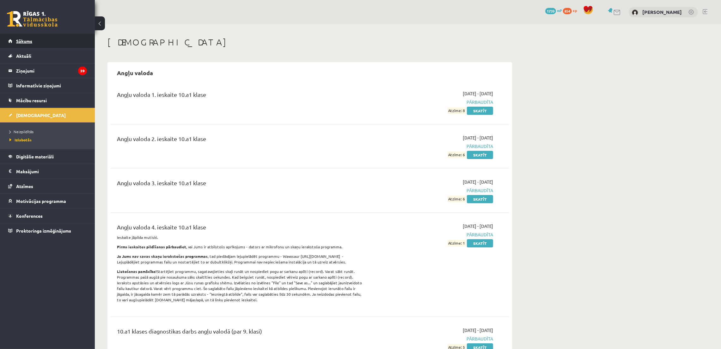
click at [41, 37] on link "Sākums" at bounding box center [47, 41] width 79 height 15
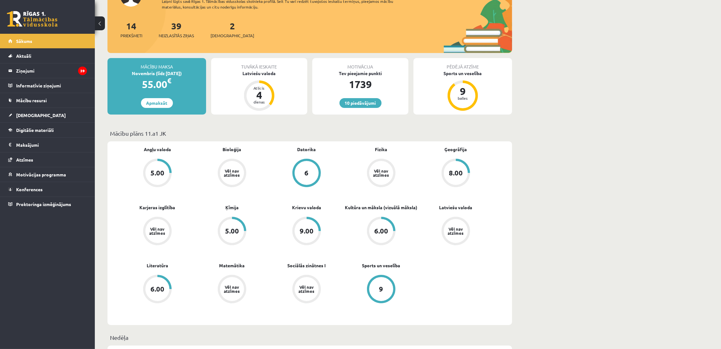
scroll to position [47, 0]
